Goal: Task Accomplishment & Management: Use online tool/utility

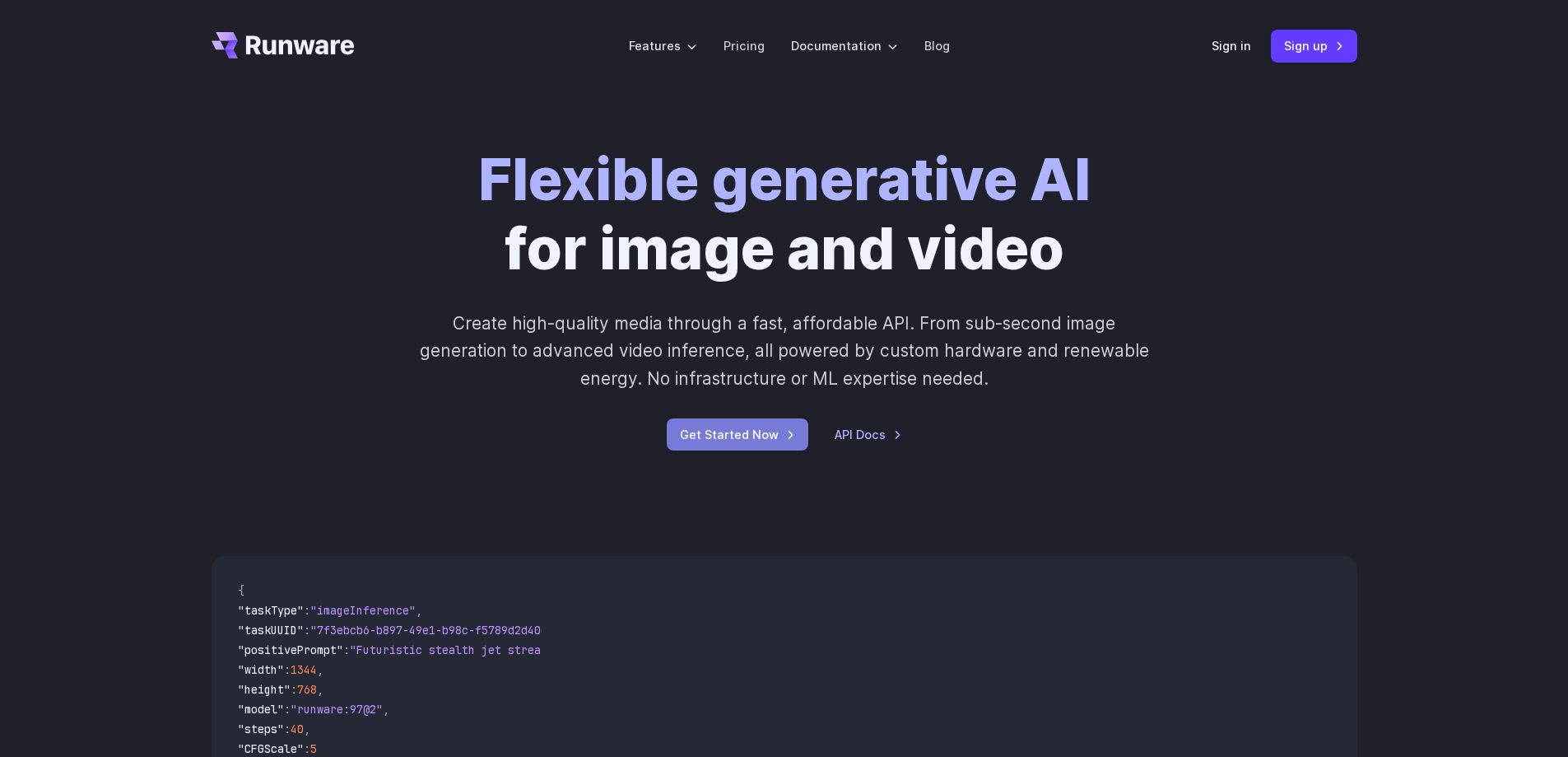
click at [708, 442] on link "Get Started Now" at bounding box center [737, 434] width 141 height 32
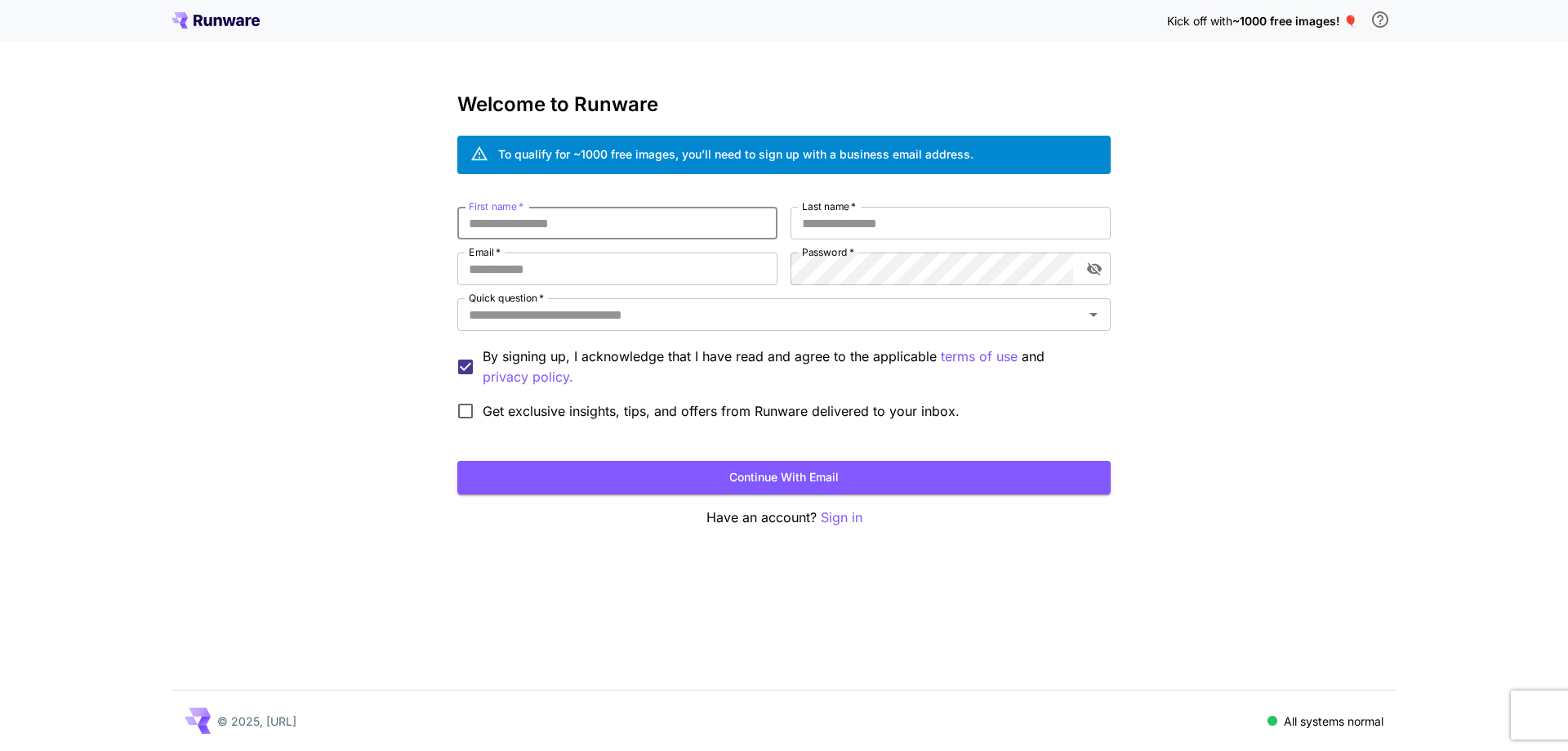
click at [636, 218] on input "First name   *" at bounding box center [617, 223] width 321 height 33
click at [374, 285] on div "Kick off with ~1000 free images! 🎈 Welcome to Runware To qualify for ~1000 free…" at bounding box center [784, 375] width 1568 height 751
click at [611, 221] on input "First name   *" at bounding box center [617, 223] width 321 height 33
click at [605, 223] on input "First name   *" at bounding box center [617, 223] width 321 height 33
click at [584, 227] on input "First name   *" at bounding box center [617, 223] width 321 height 33
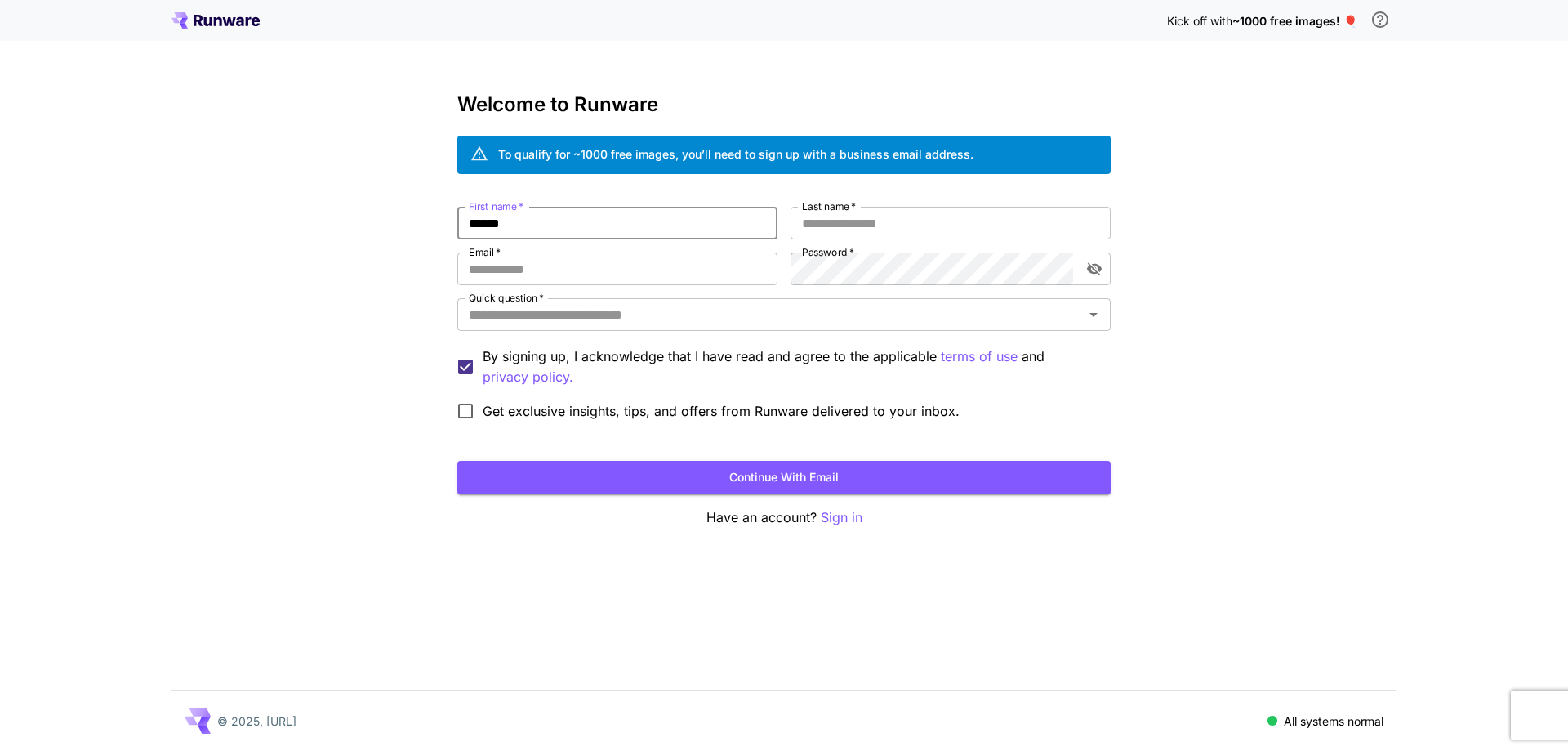
type input "******"
type input "*****"
type input "**********"
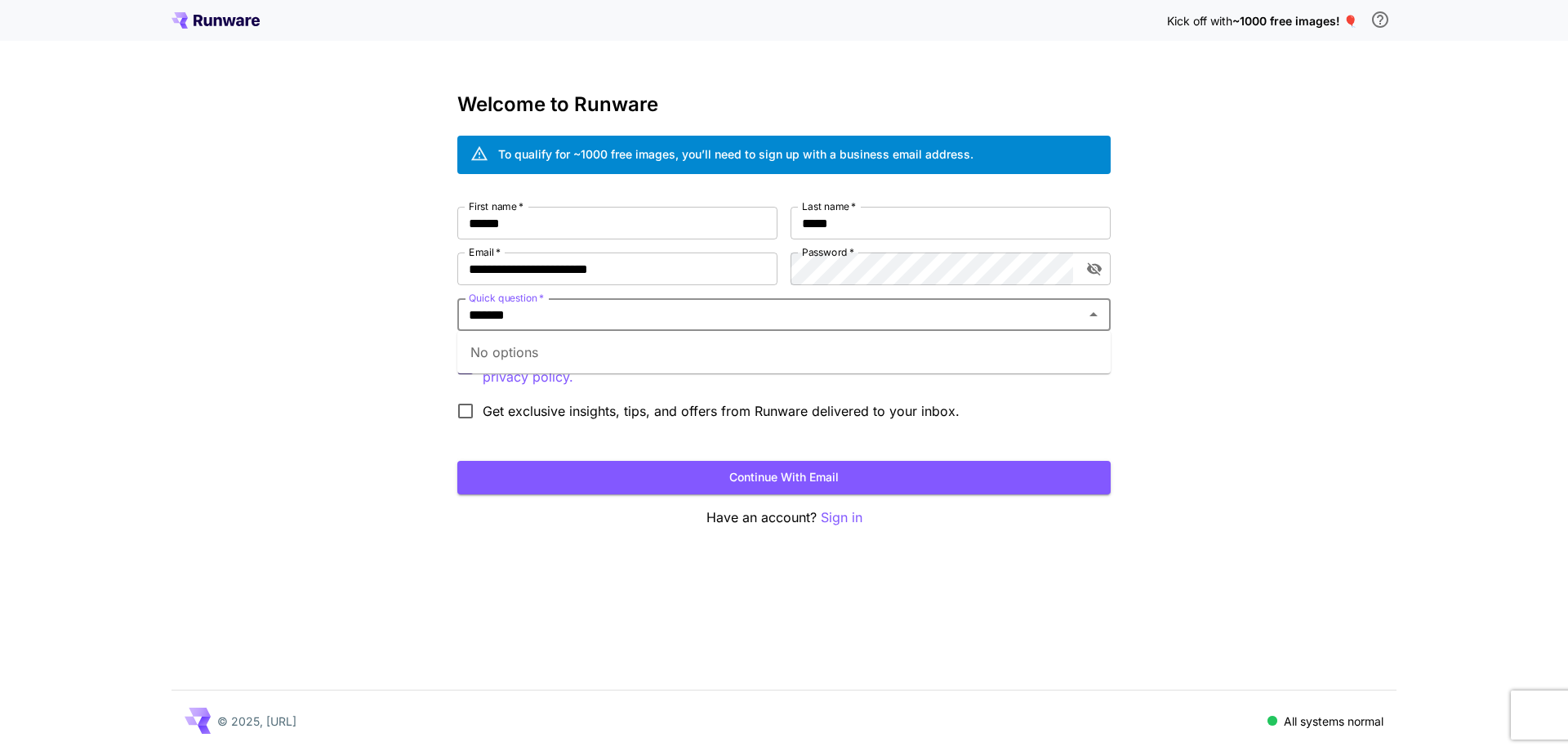
type input "*******"
click at [402, 385] on div "**********" at bounding box center [784, 375] width 1568 height 751
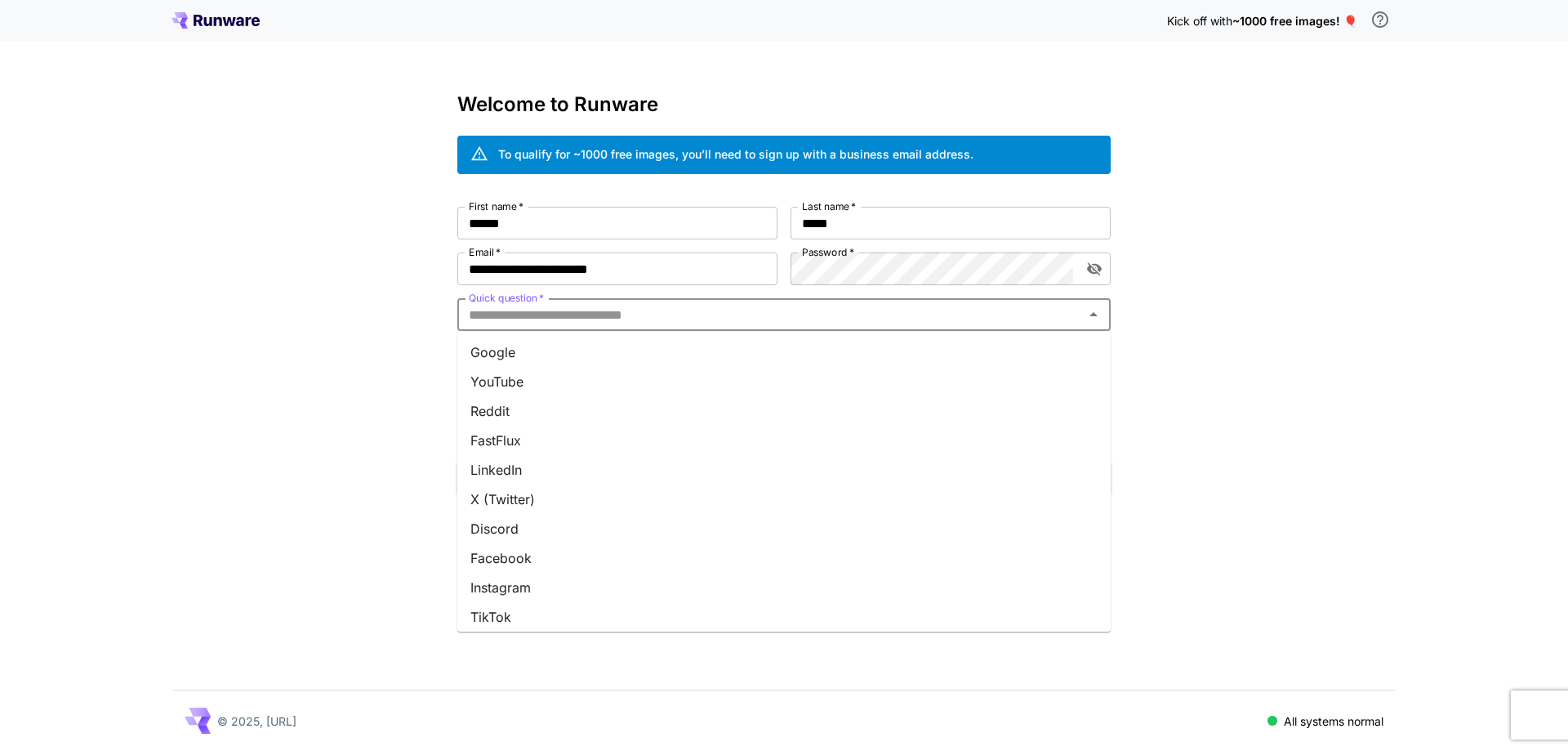
click at [561, 323] on input "Quick question   *" at bounding box center [770, 315] width 616 height 23
click at [555, 354] on li "Google" at bounding box center [784, 352] width 653 height 30
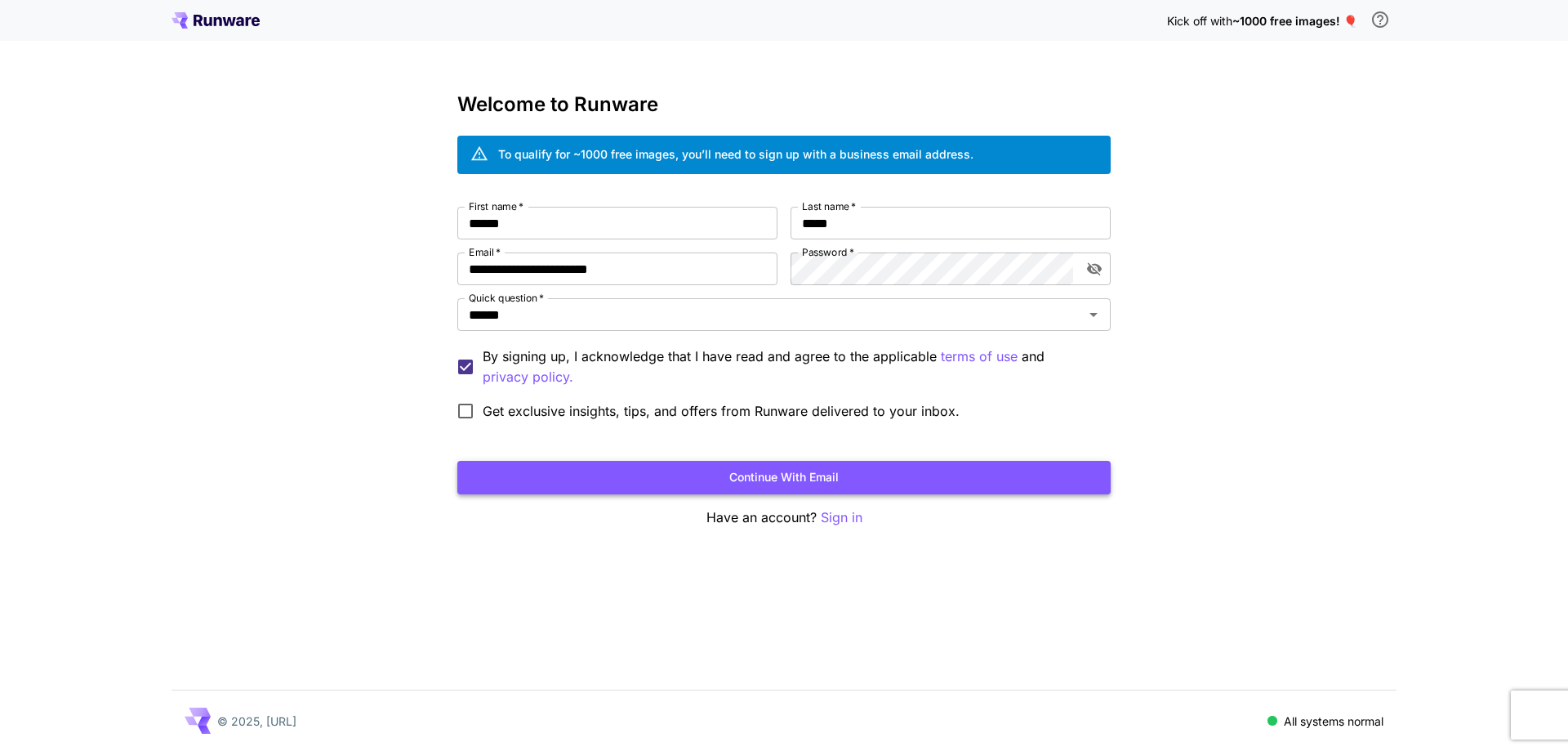
click at [881, 481] on button "Continue with email" at bounding box center [784, 477] width 653 height 34
click at [904, 477] on button "Continue with email" at bounding box center [784, 477] width 653 height 34
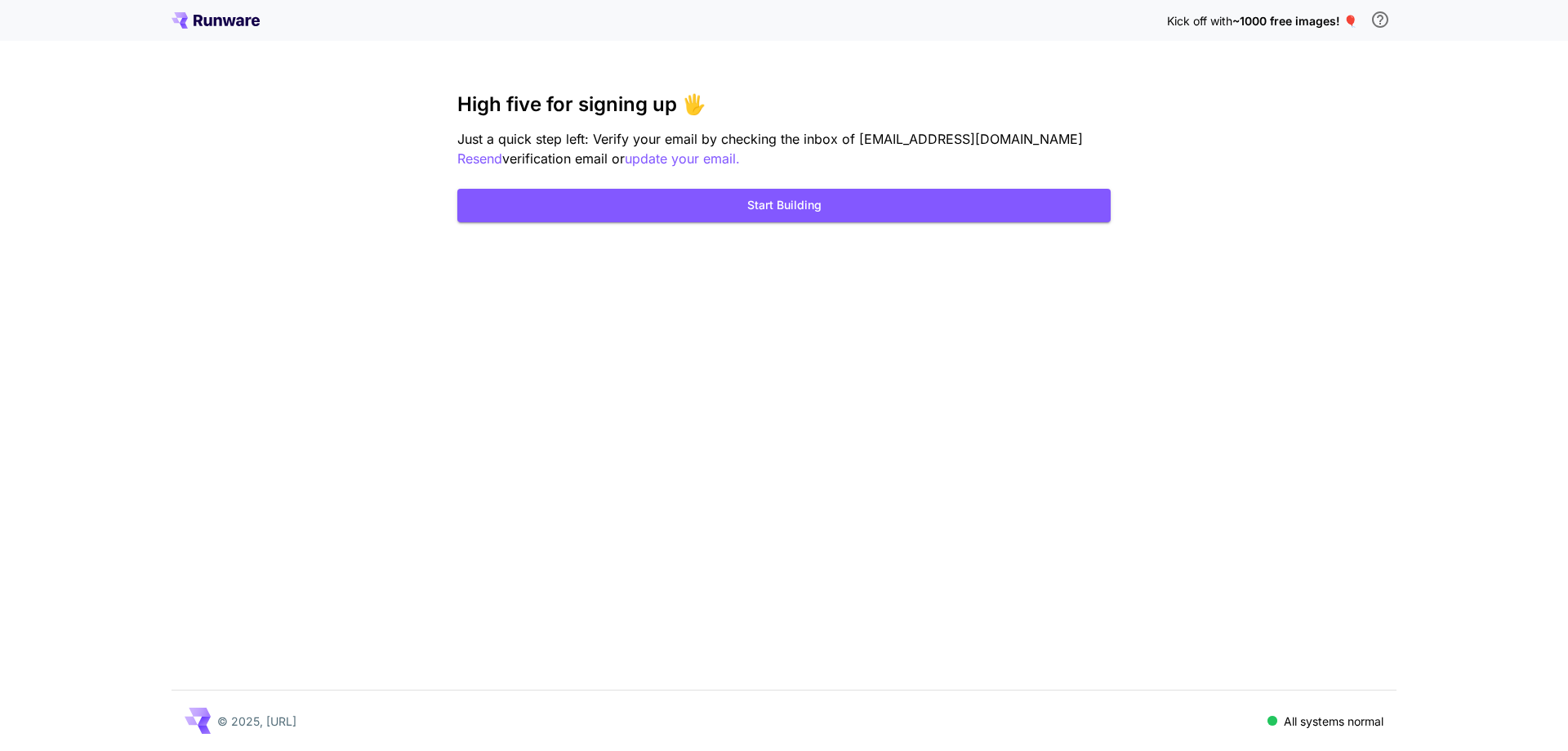
click at [978, 188] on div "High five for signing up 🖐️ Just a quick step left: Verify your email by checki…" at bounding box center [784, 157] width 653 height 129
click at [988, 199] on button "Start Building" at bounding box center [784, 205] width 653 height 34
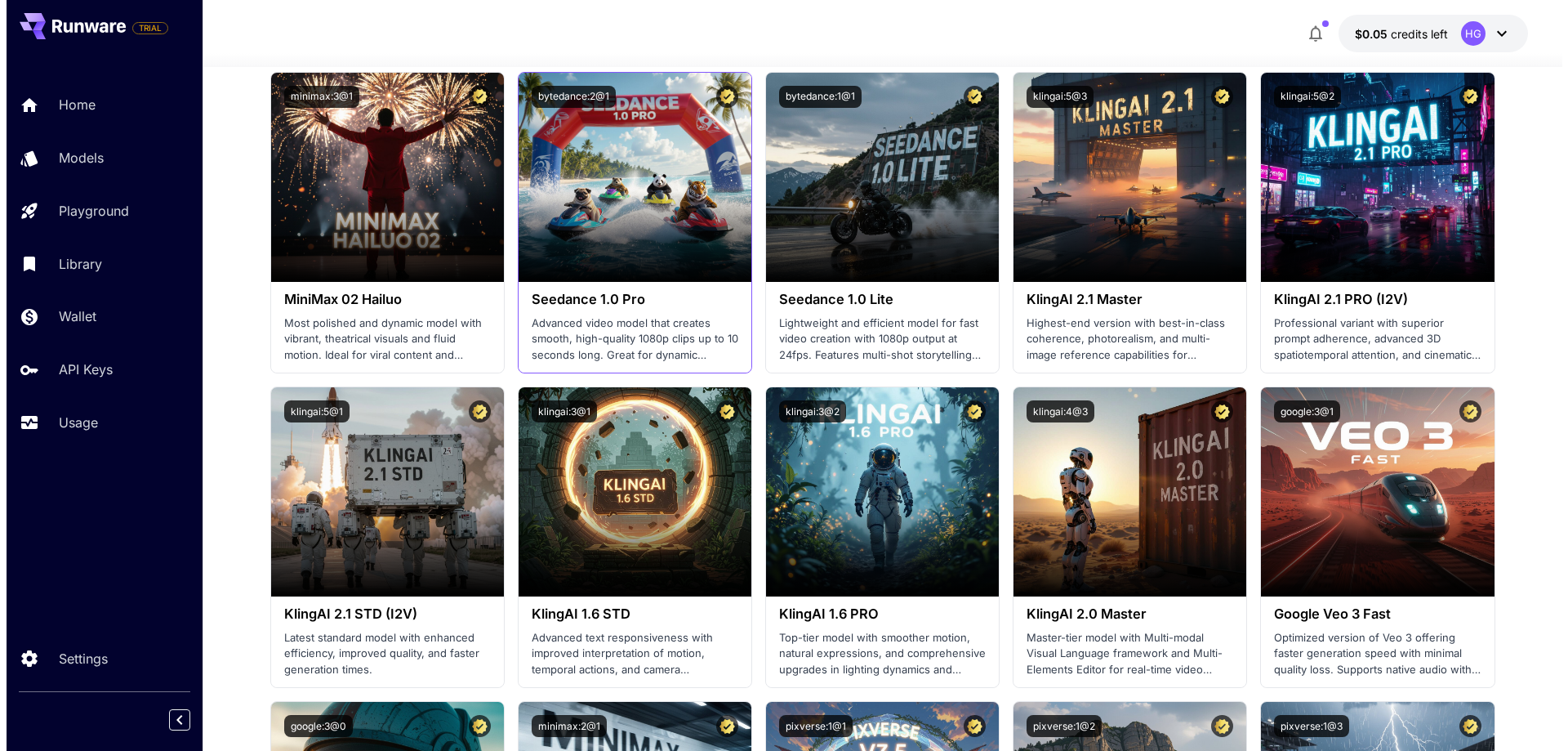
scroll to position [326, 0]
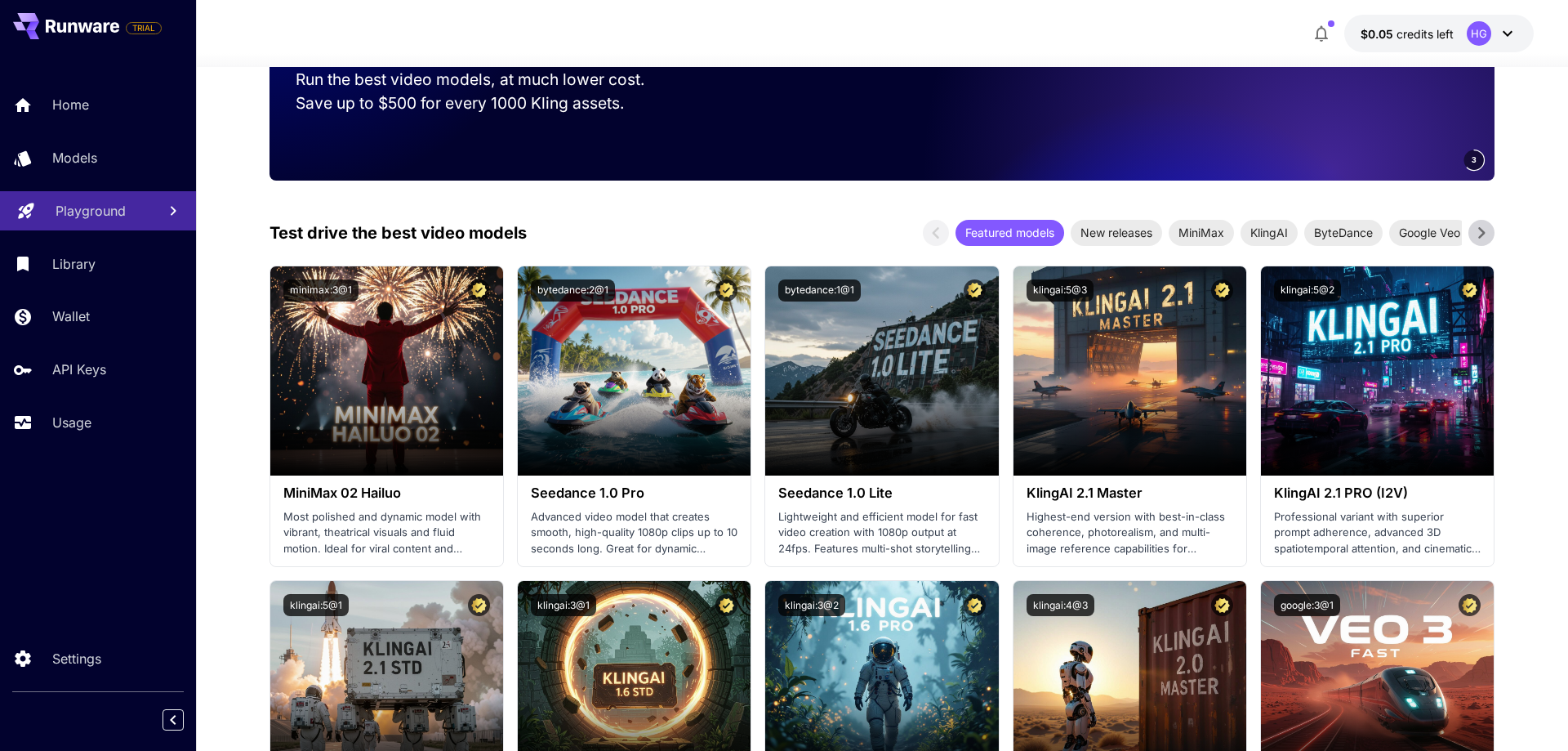
click at [91, 208] on p "Playground" at bounding box center [90, 211] width 70 height 20
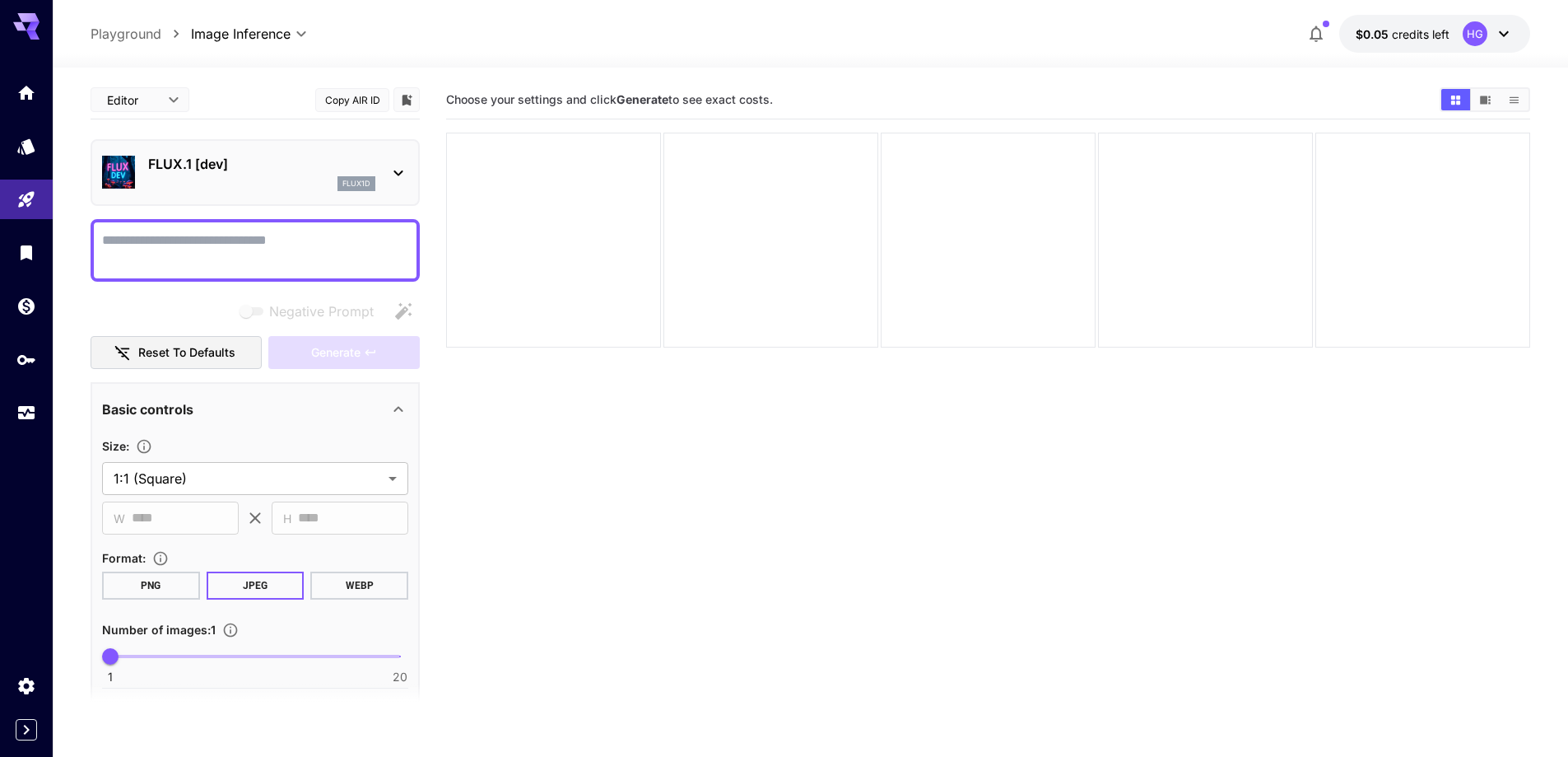
click at [382, 173] on div "FLUX.1 [dev] flux1d" at bounding box center [255, 172] width 306 height 50
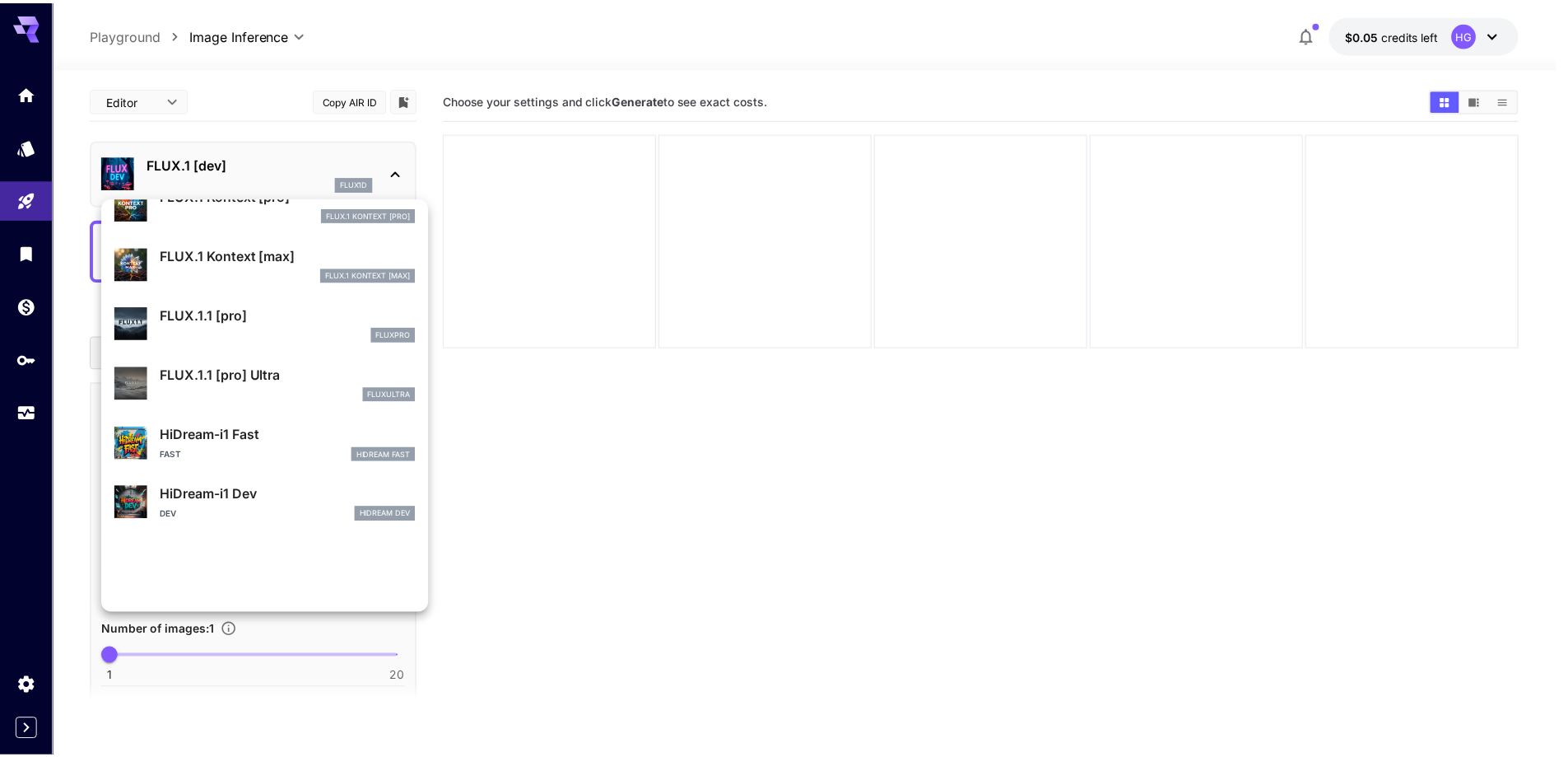
scroll to position [1153, 0]
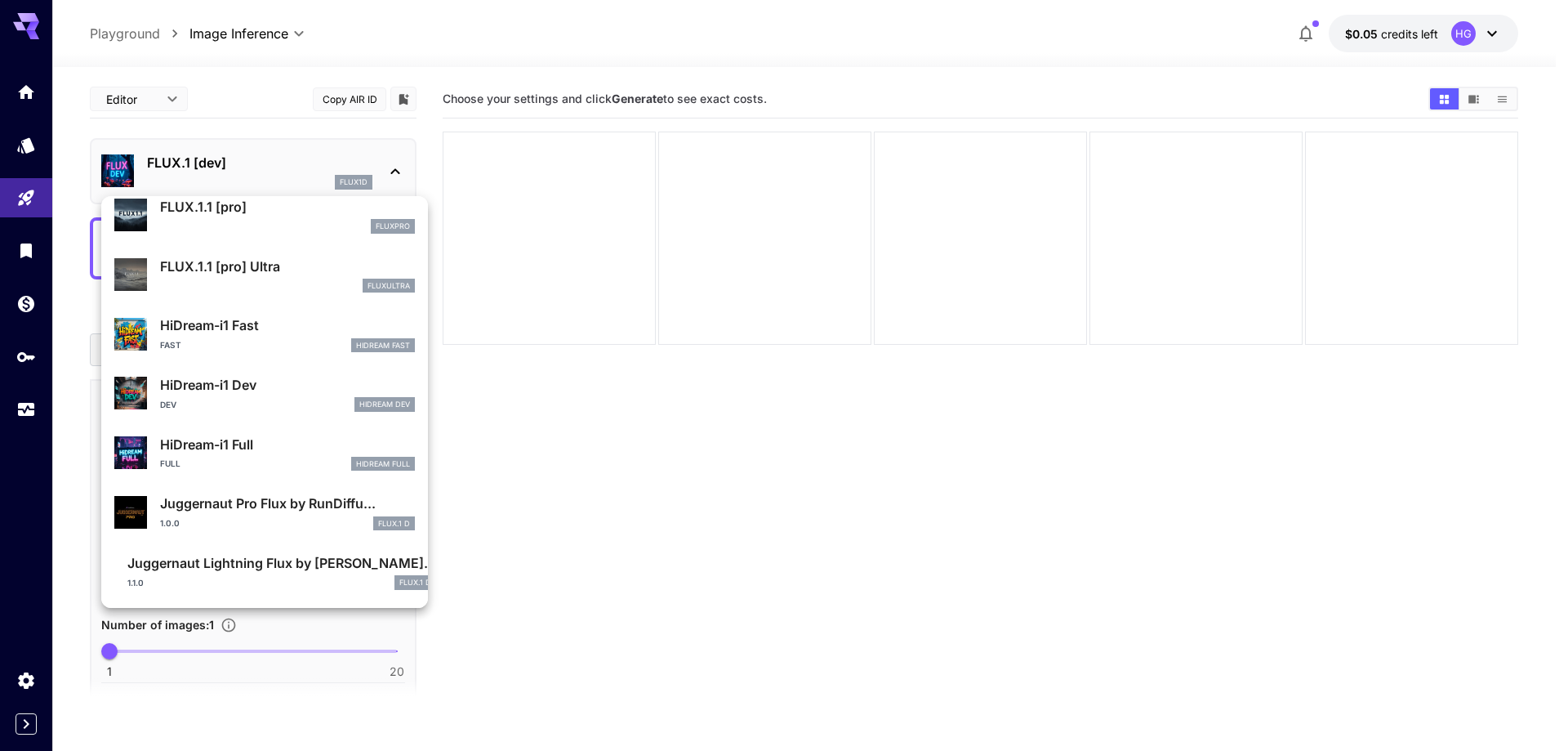
click at [88, 395] on div at bounding box center [784, 375] width 1568 height 751
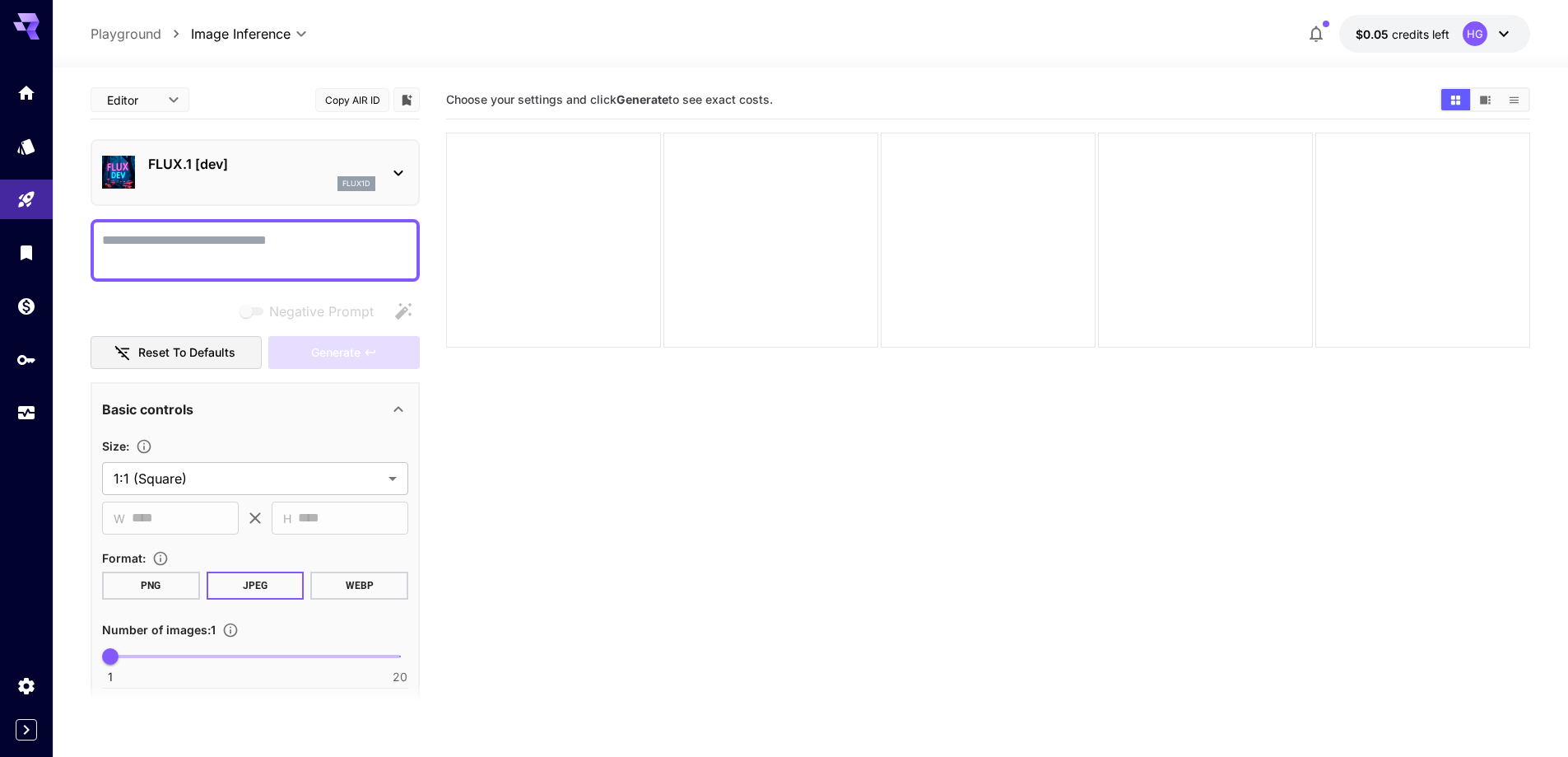
click at [268, 267] on textarea "Negative Prompt" at bounding box center [255, 251] width 306 height 40
click at [293, 196] on div "FLUX.1 [dev] flux1d" at bounding box center [255, 172] width 306 height 50
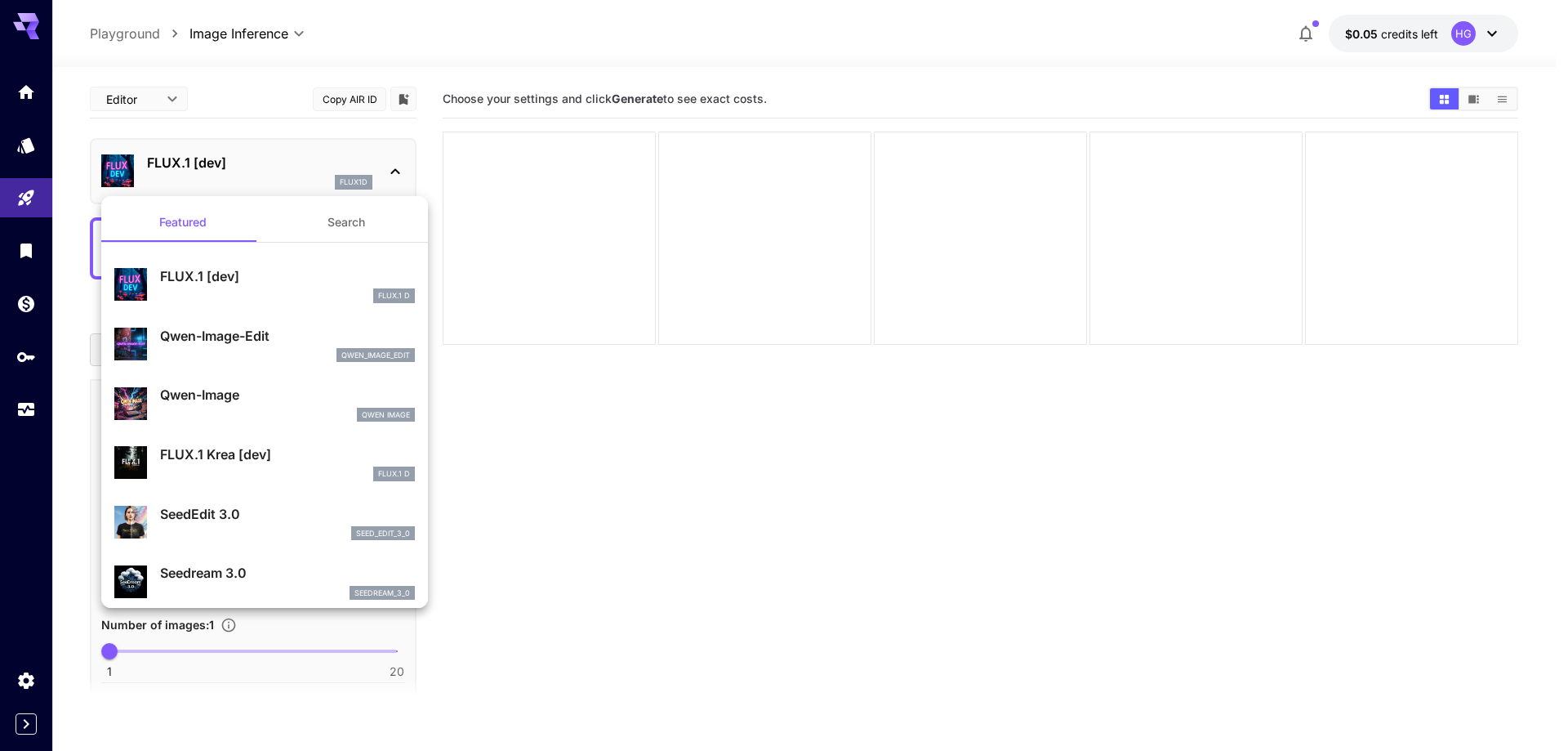
click at [254, 162] on div at bounding box center [784, 375] width 1568 height 751
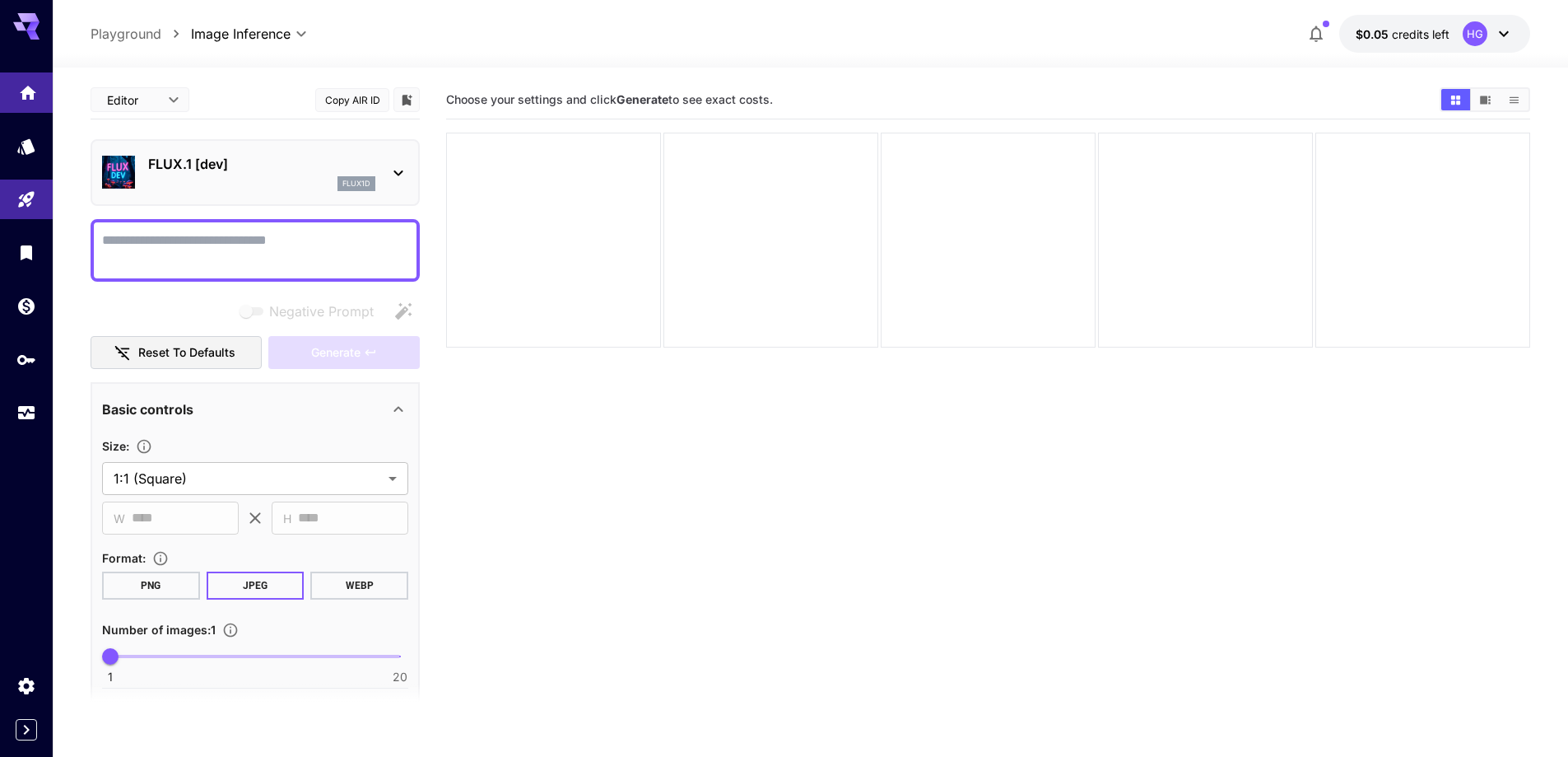
click at [32, 90] on icon "Home" at bounding box center [28, 87] width 17 height 14
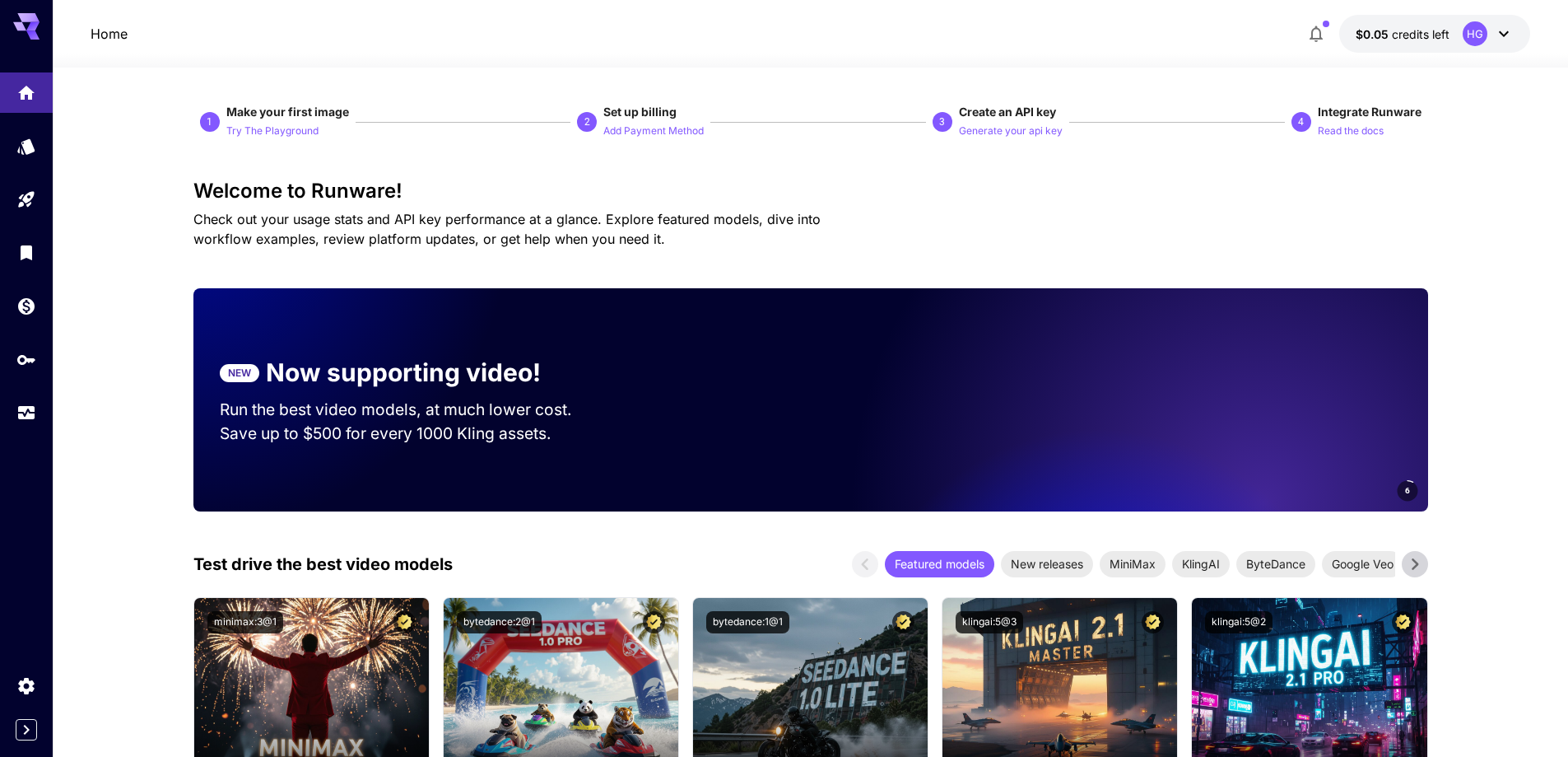
click at [27, 45] on div at bounding box center [26, 240] width 52 height 401
click at [37, 32] on icon at bounding box center [27, 27] width 27 height 27
click at [24, 145] on icon "Models" at bounding box center [28, 143] width 20 height 20
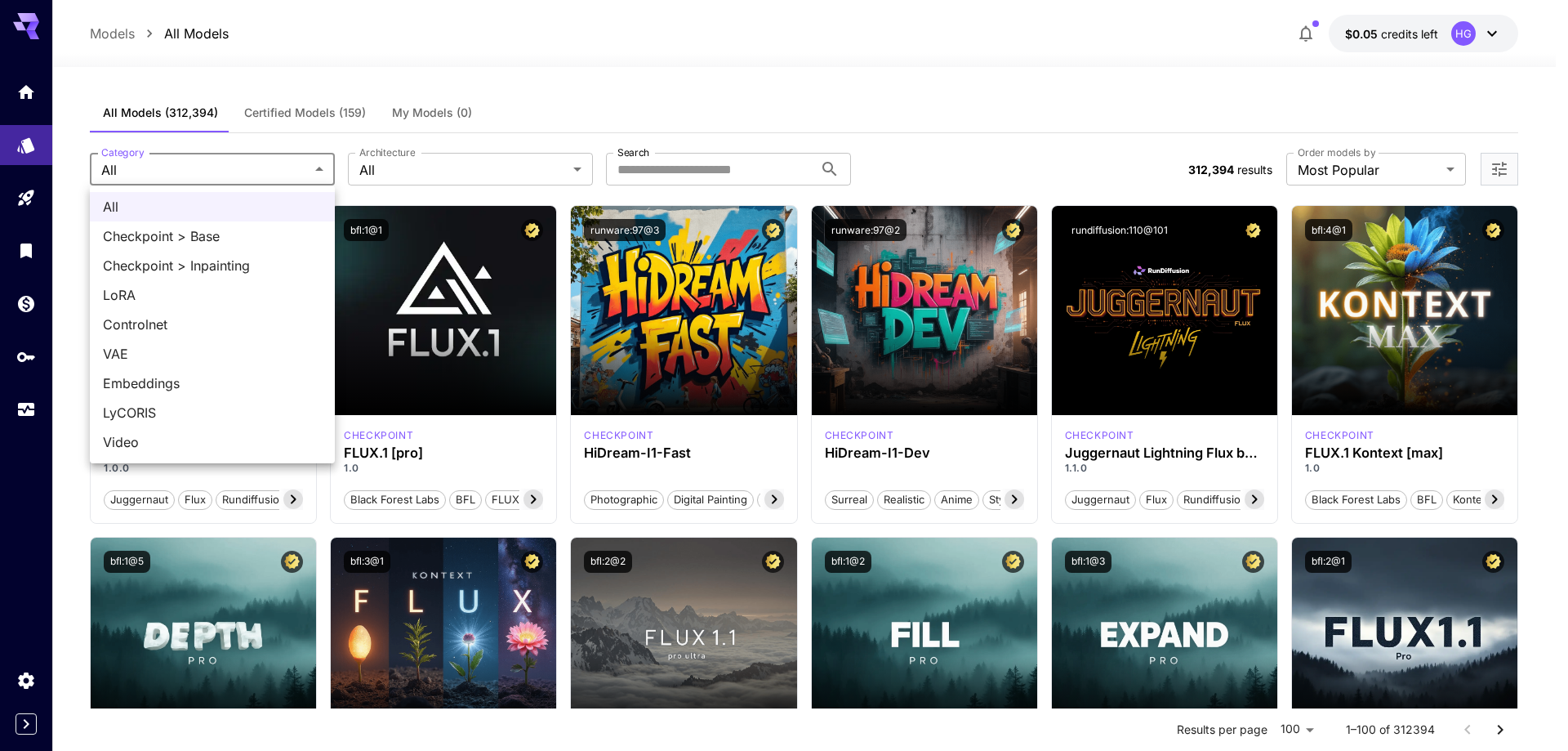
click at [171, 167] on div at bounding box center [784, 375] width 1568 height 751
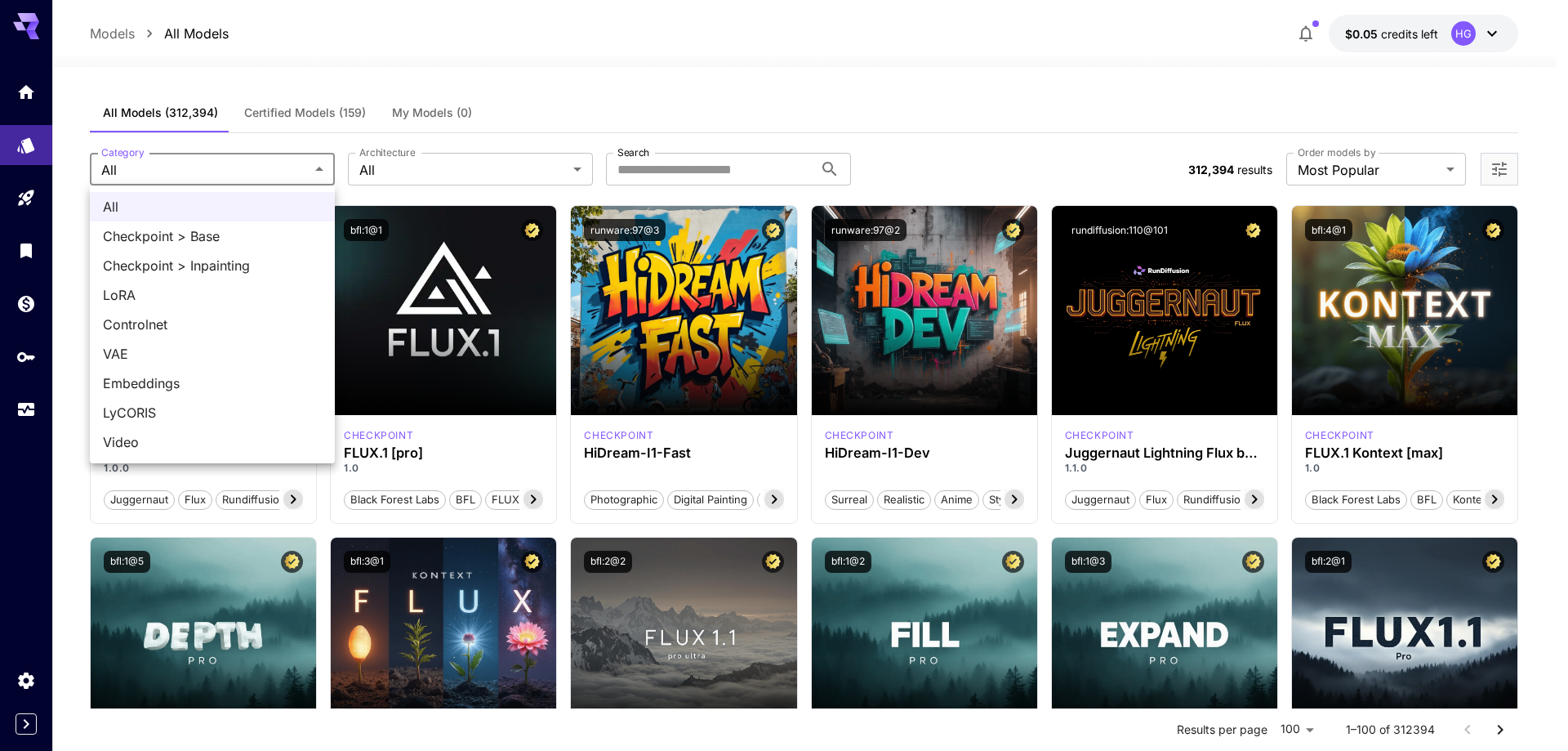
click at [449, 167] on div at bounding box center [784, 375] width 1568 height 751
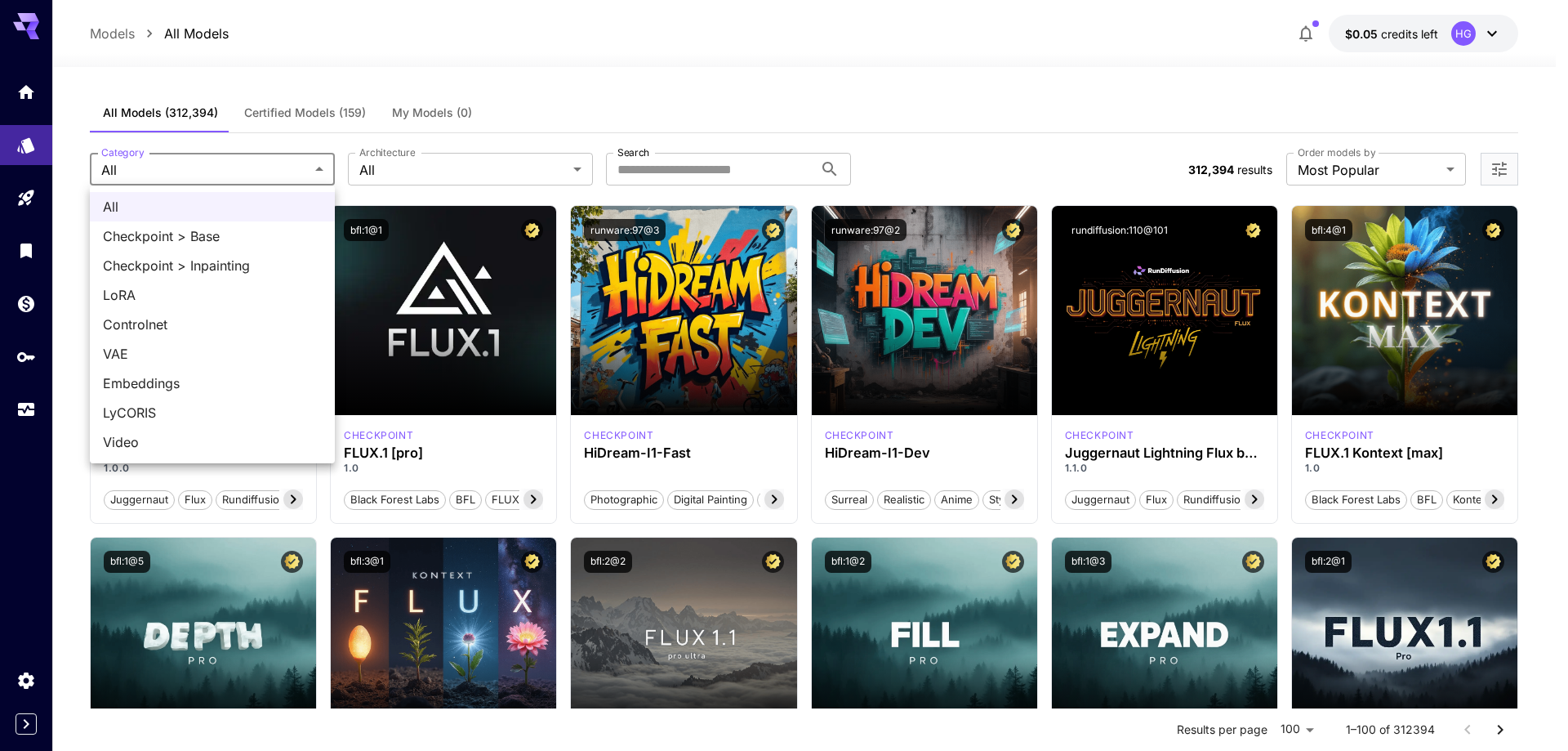
click at [232, 302] on span "LoRA" at bounding box center [213, 295] width 219 height 20
type input "****"
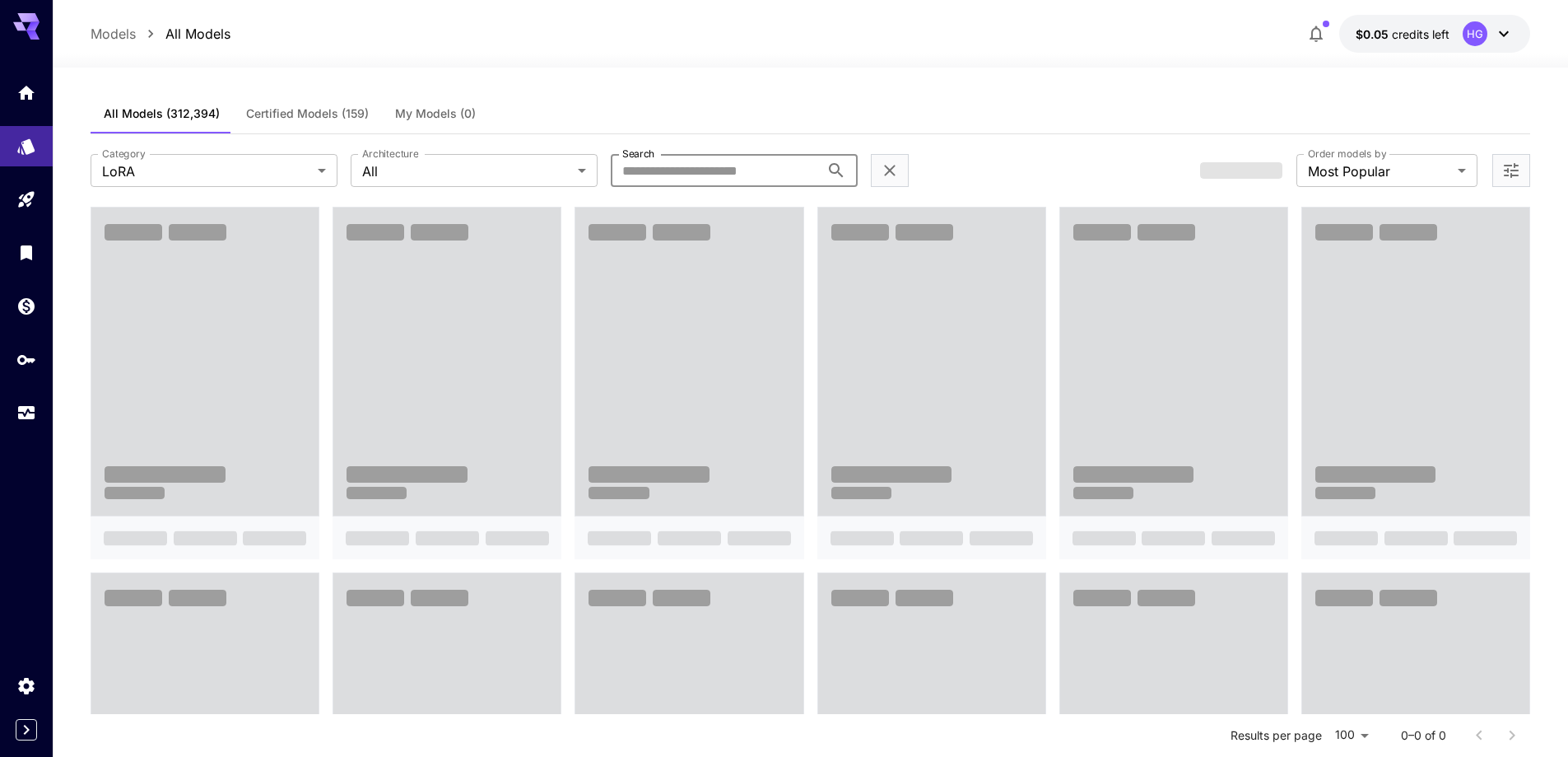
click at [668, 171] on input "Search" at bounding box center [715, 170] width 209 height 33
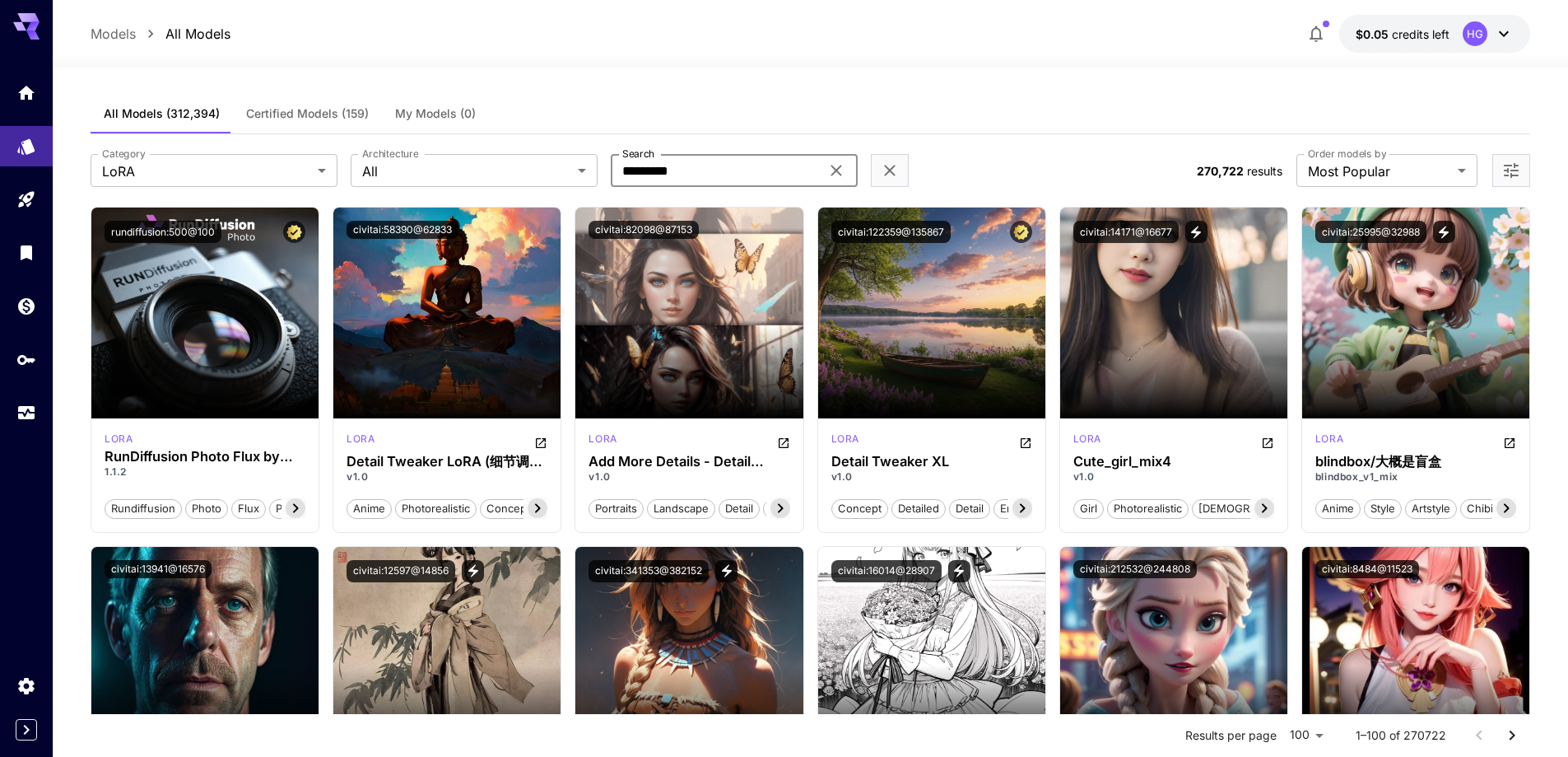
type input "*********"
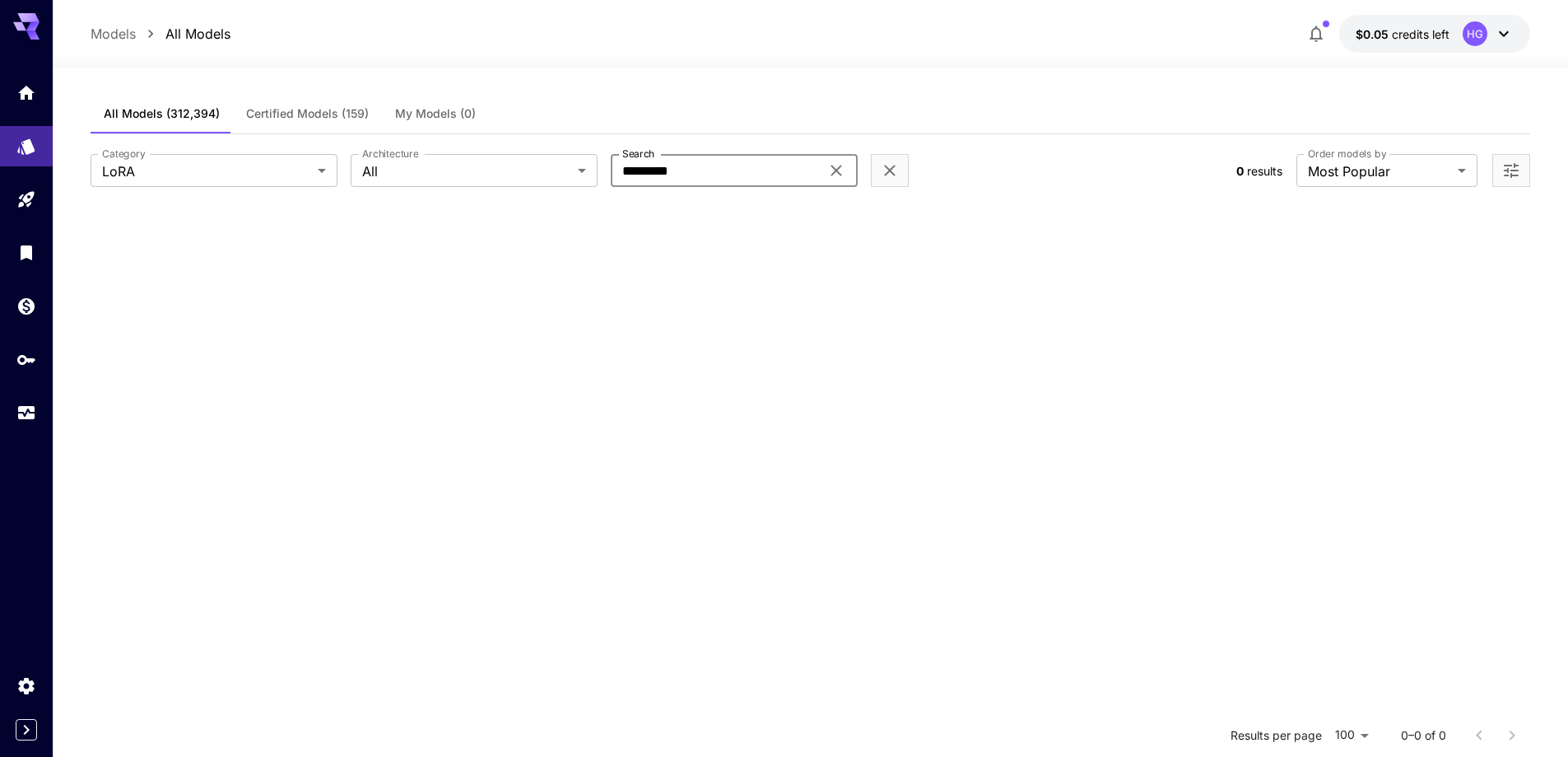
click at [838, 173] on icon at bounding box center [835, 170] width 11 height 11
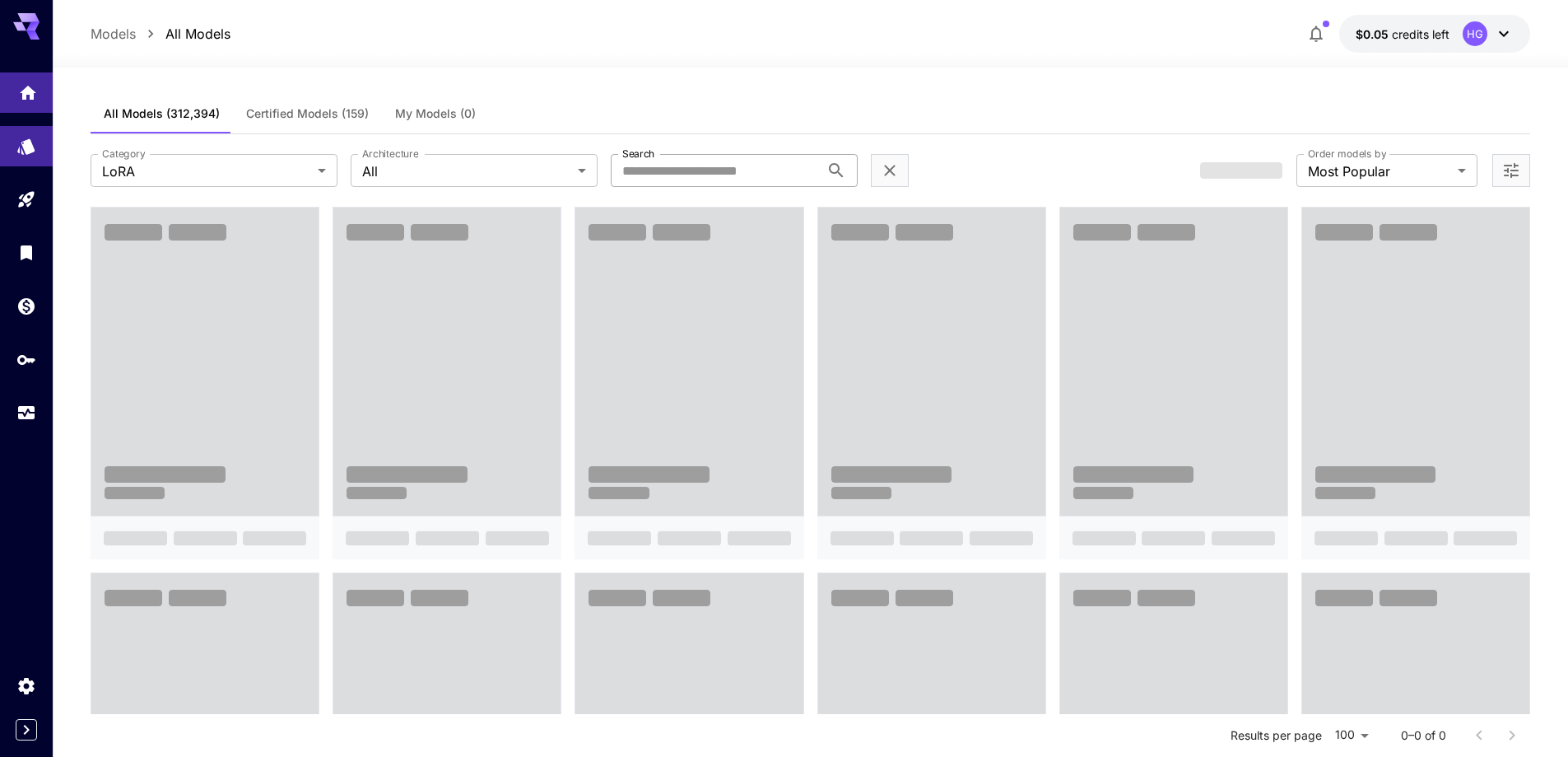
click at [22, 96] on icon "Home" at bounding box center [28, 88] width 20 height 20
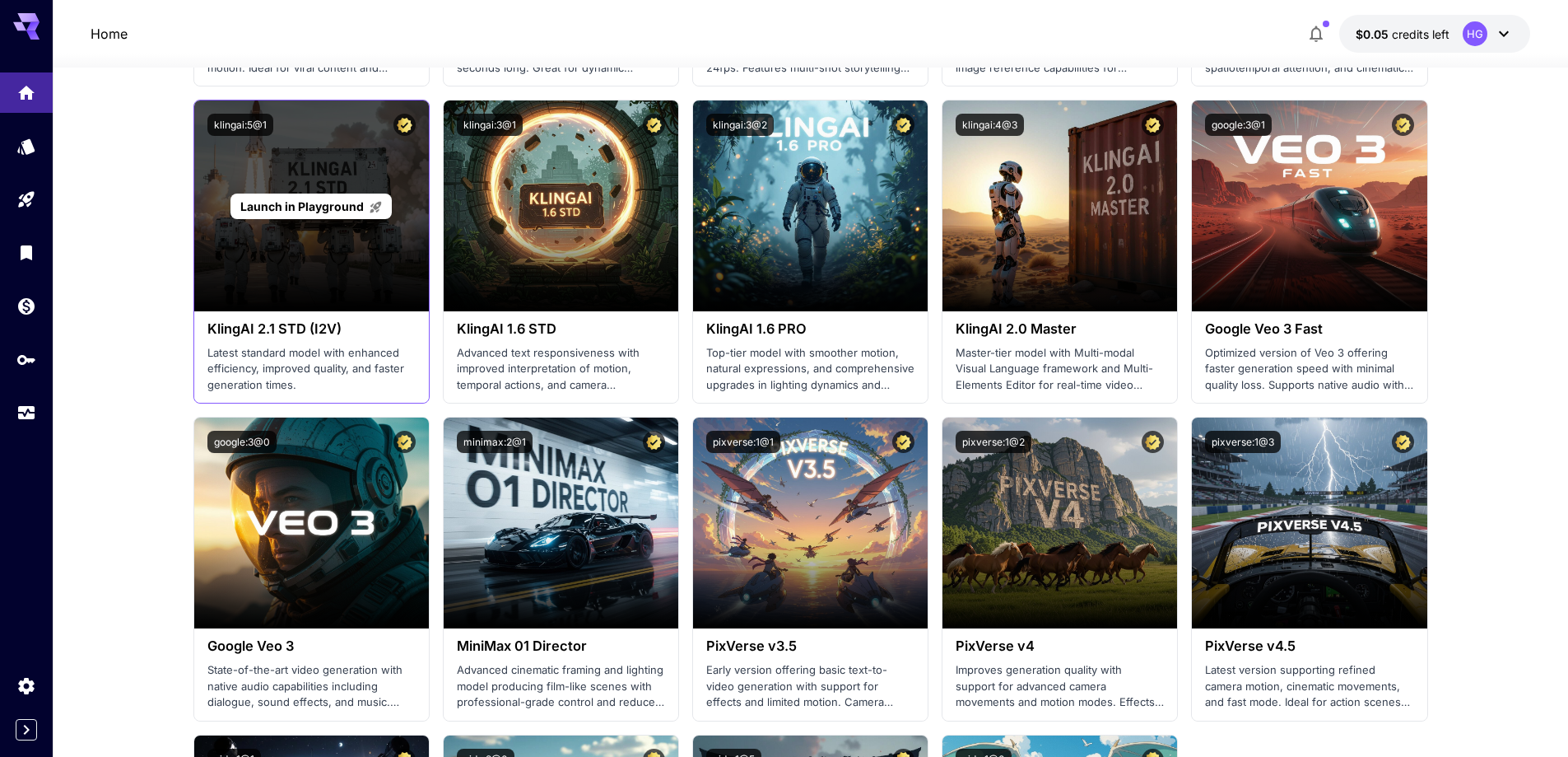
scroll to position [823, 0]
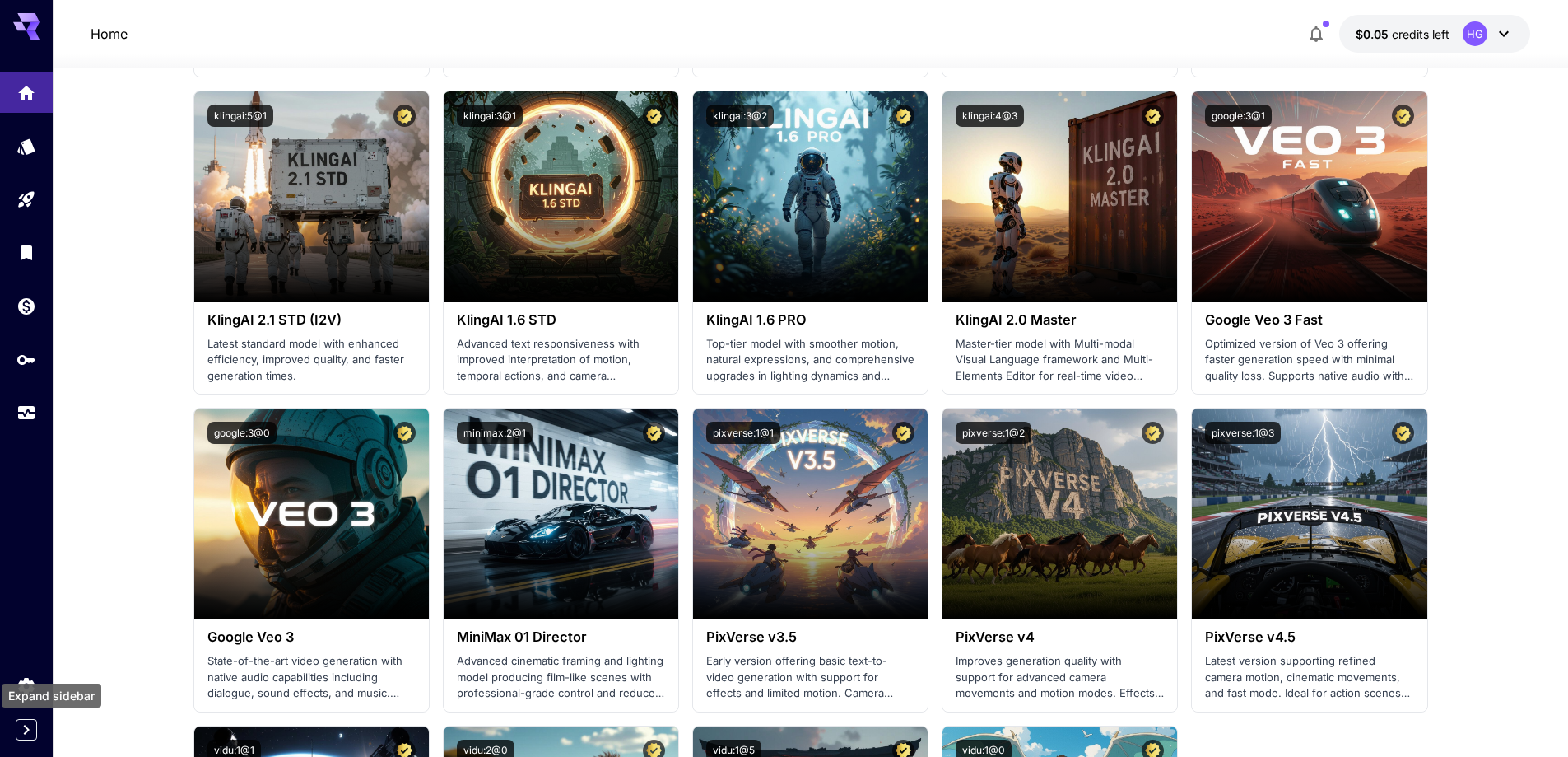
click at [34, 732] on icon "Expand sidebar" at bounding box center [27, 730] width 20 height 20
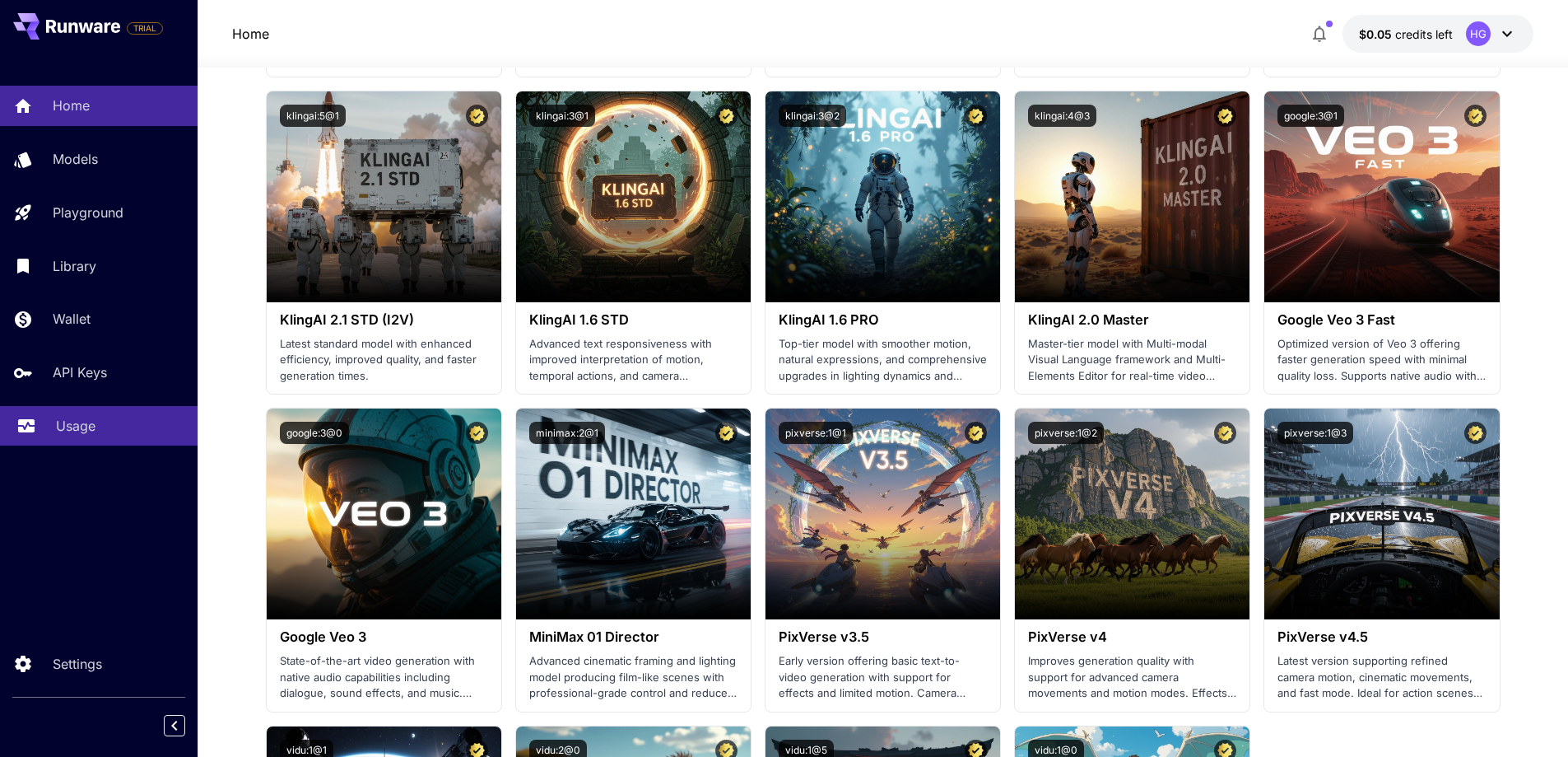
click at [75, 437] on link "Usage" at bounding box center [99, 426] width 198 height 41
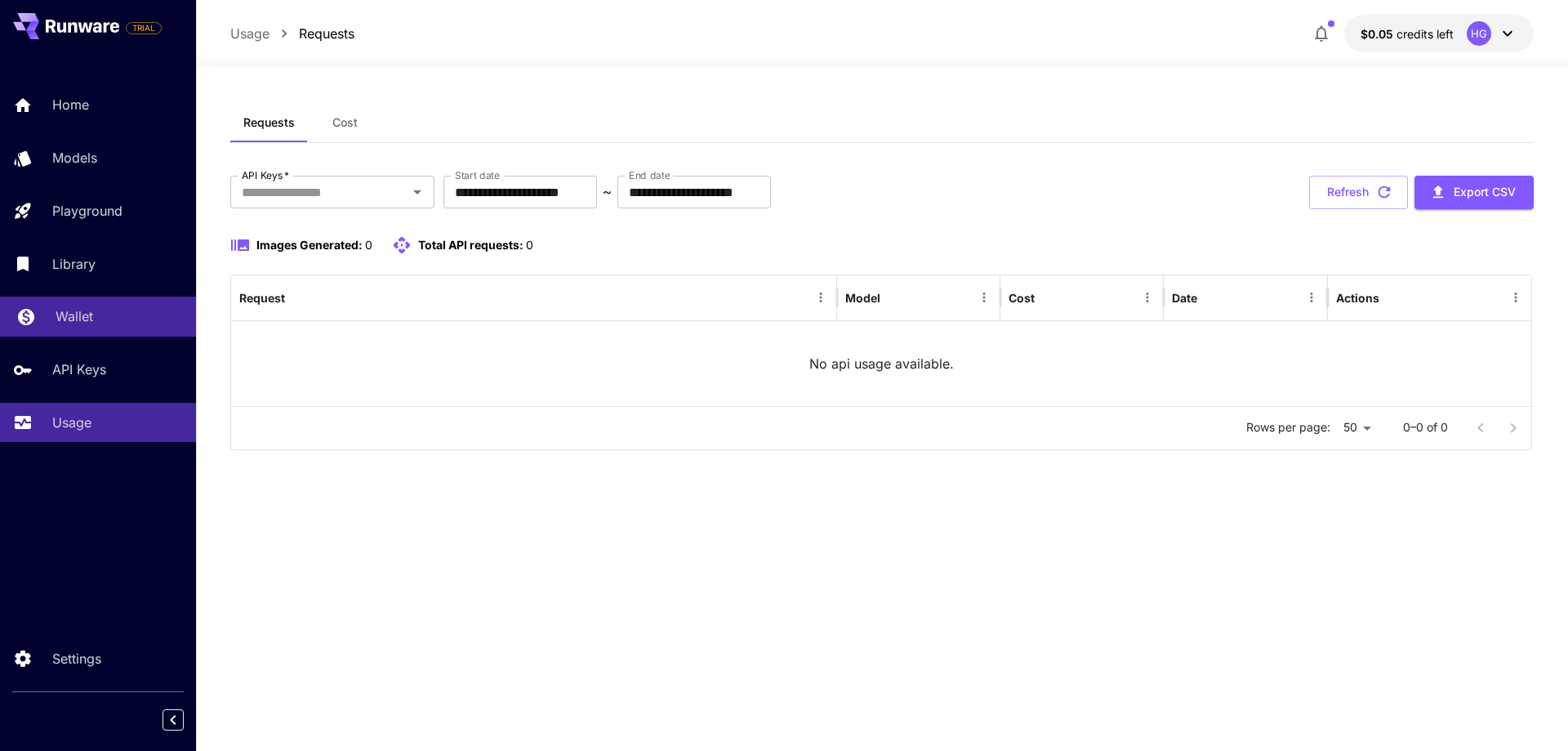
click at [83, 324] on p "Wallet" at bounding box center [74, 317] width 38 height 20
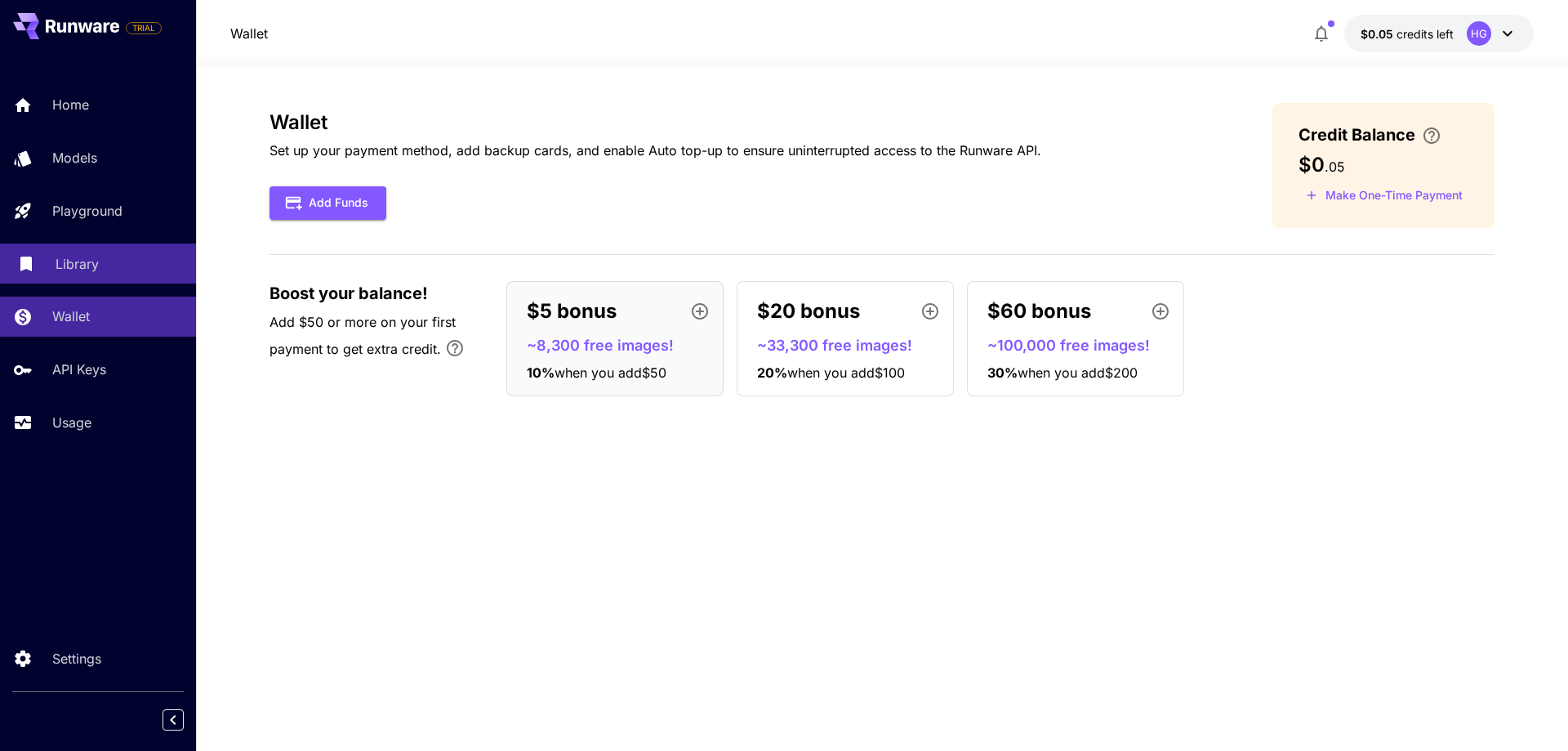
click at [103, 265] on div "Library" at bounding box center [119, 264] width 128 height 20
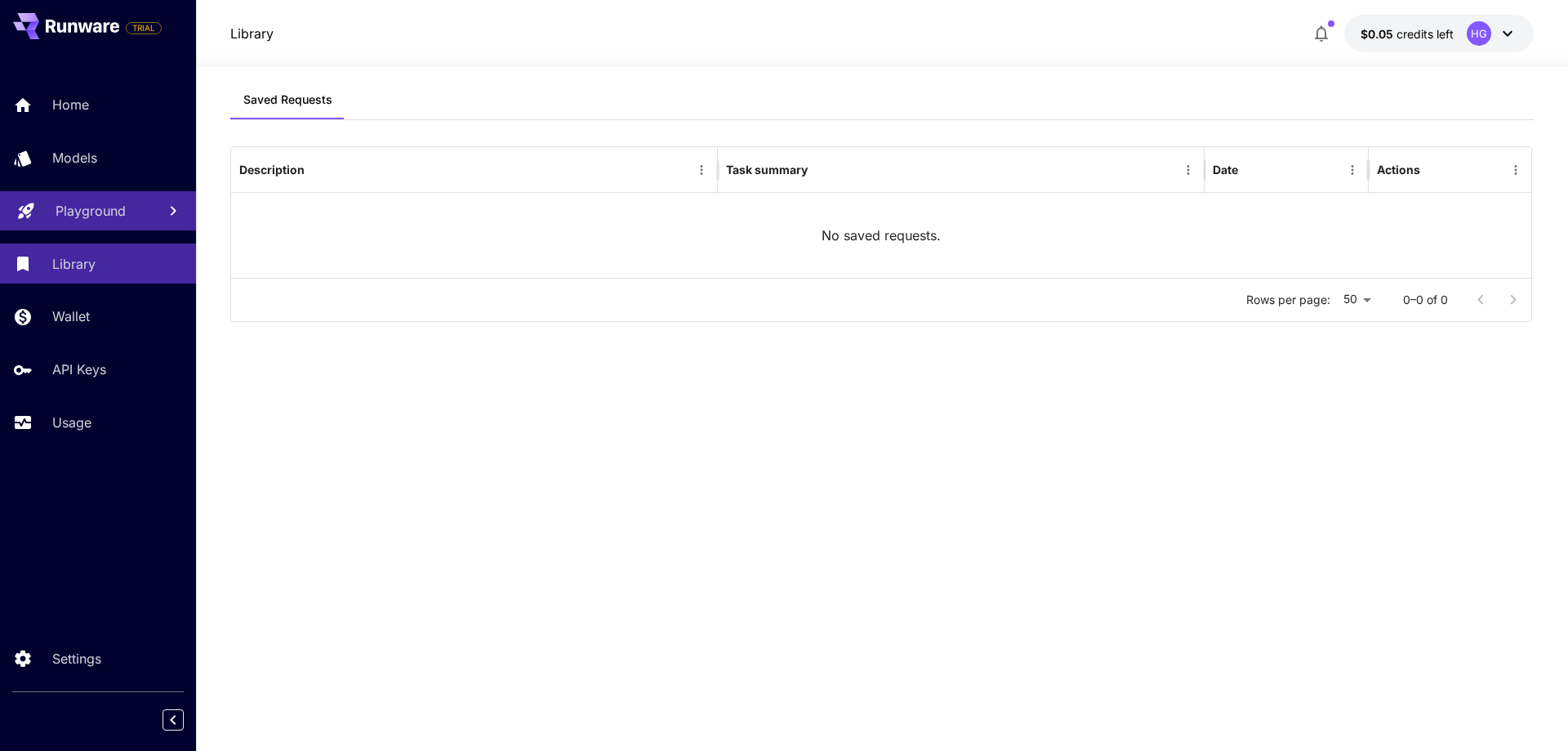
click at [109, 219] on p "Playground" at bounding box center [90, 211] width 70 height 20
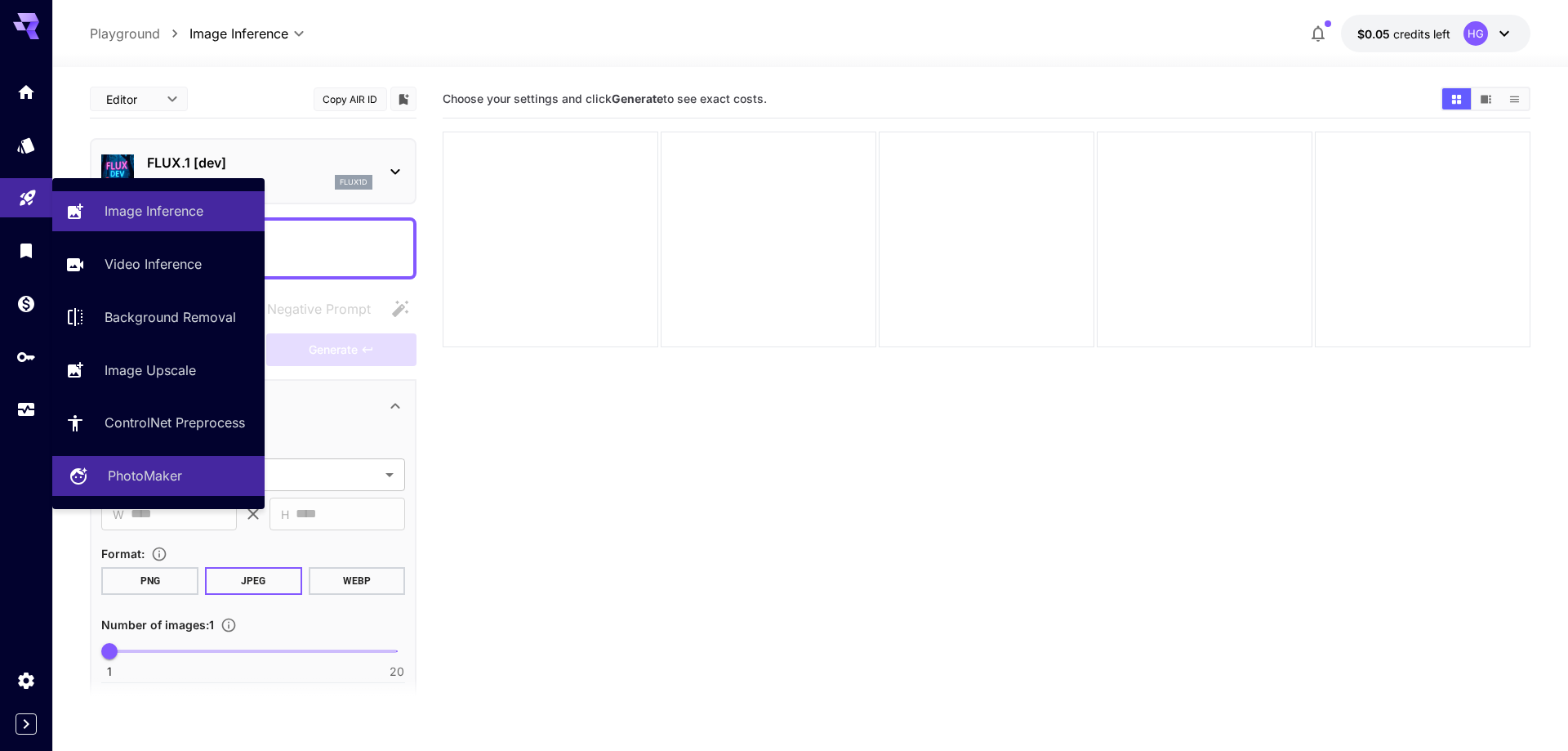
click at [165, 480] on p "PhotoMaker" at bounding box center [145, 476] width 74 height 20
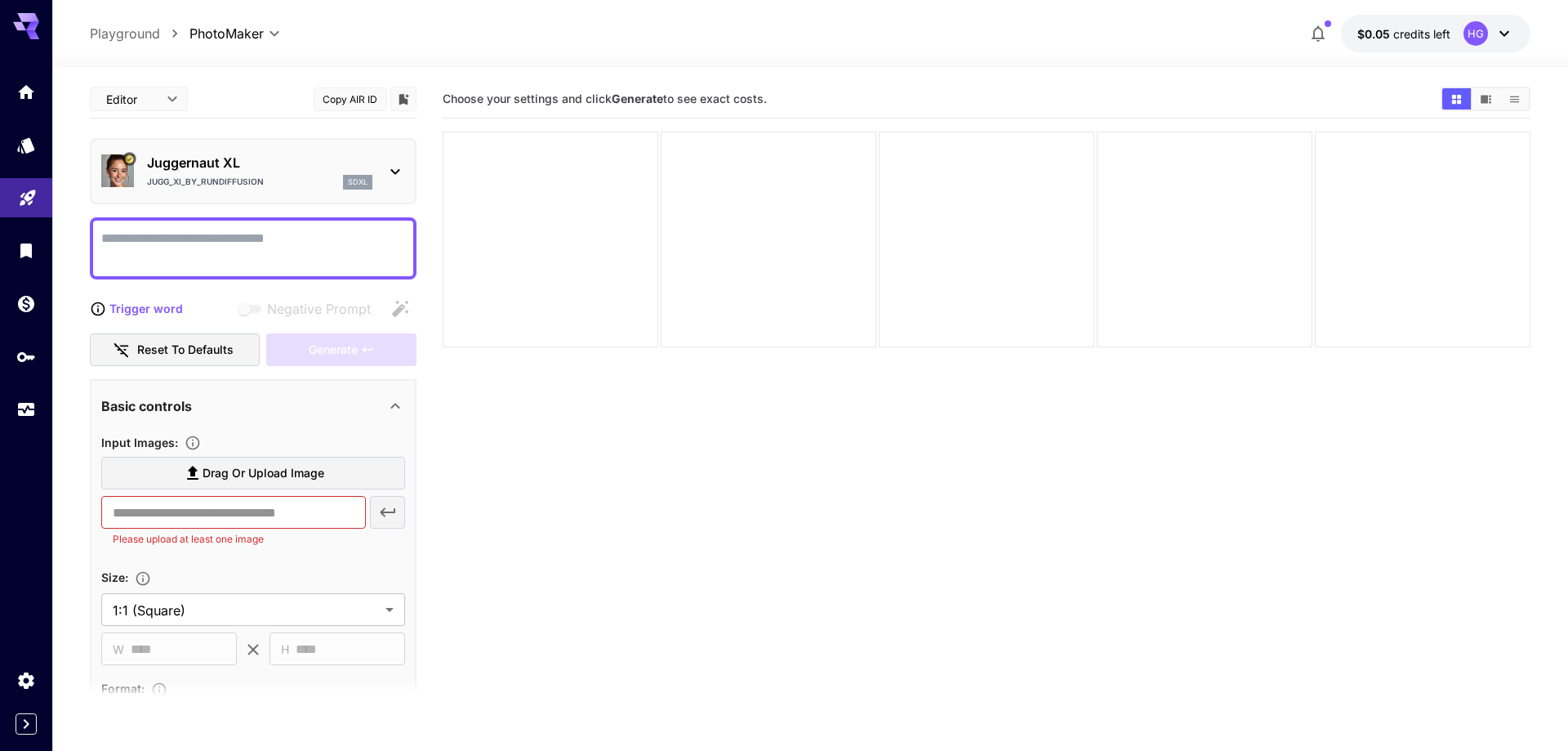
click at [25, 196] on icon "Playground" at bounding box center [28, 194] width 20 height 20
type input "**********"
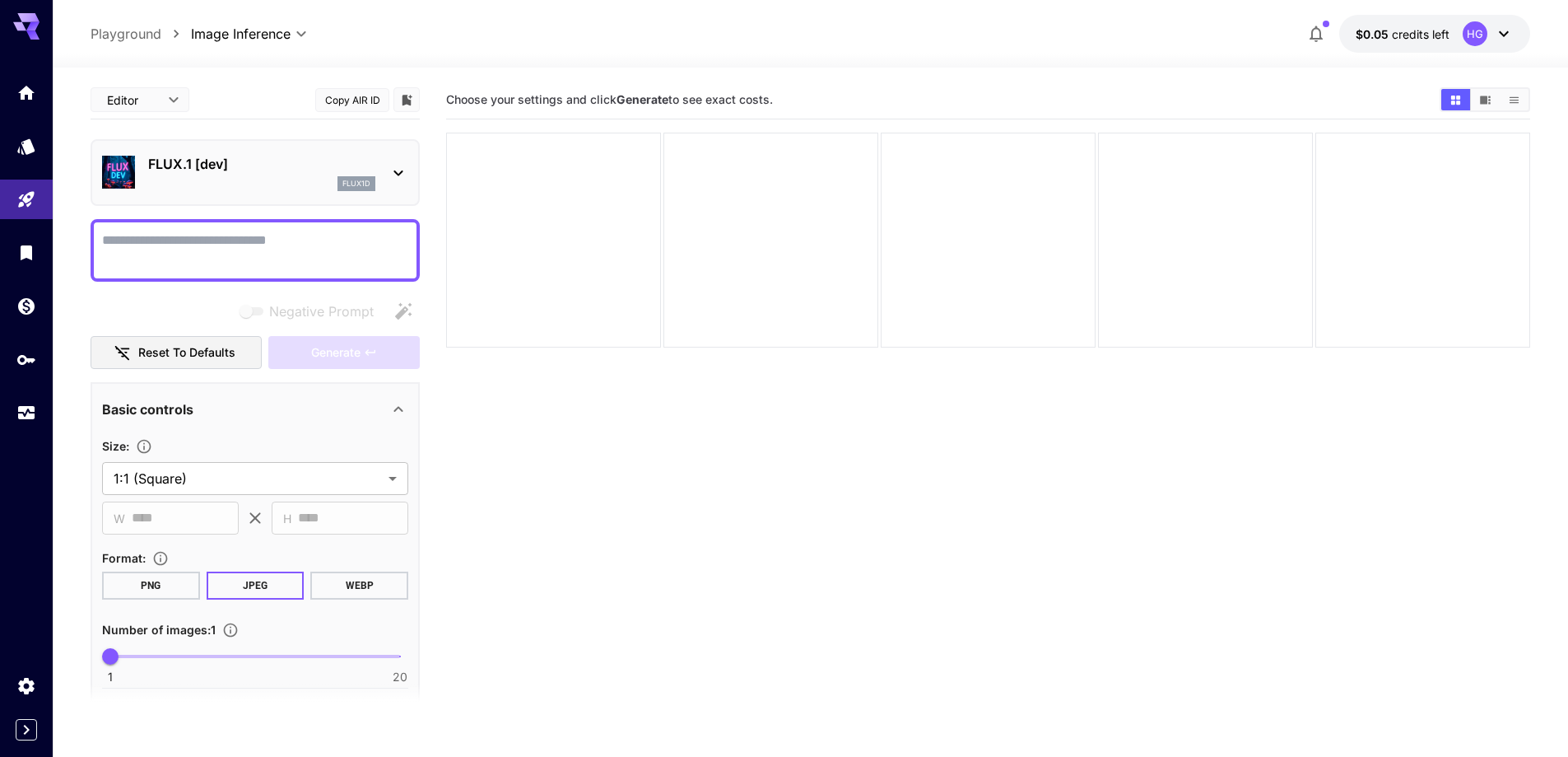
click at [35, 27] on icon at bounding box center [33, 27] width 13 height 9
click at [4, 736] on div at bounding box center [26, 730] width 52 height 22
click at [36, 743] on div at bounding box center [26, 378] width 52 height 757
click at [35, 728] on icon "Expand sidebar" at bounding box center [27, 730] width 20 height 20
